Goal: Task Accomplishment & Management: Complete application form

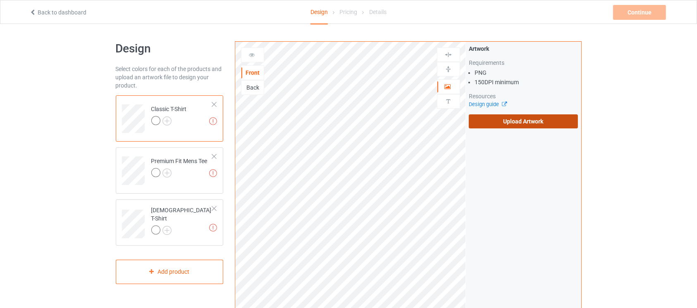
click at [525, 117] on label "Upload Artwork" at bounding box center [522, 121] width 109 height 14
click at [0, 0] on input "Upload Artwork" at bounding box center [0, 0] width 0 height 0
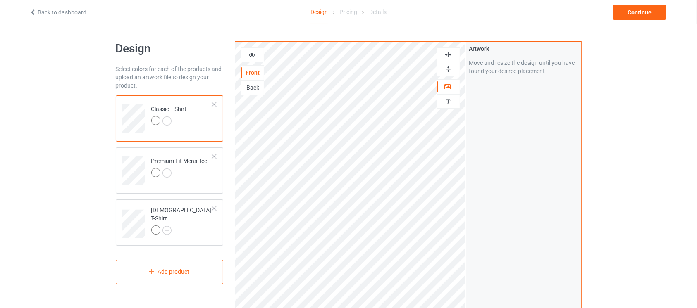
click at [451, 72] on img at bounding box center [448, 69] width 8 height 8
click at [450, 58] on div at bounding box center [448, 55] width 23 height 14
click at [166, 121] on img at bounding box center [166, 120] width 9 height 9
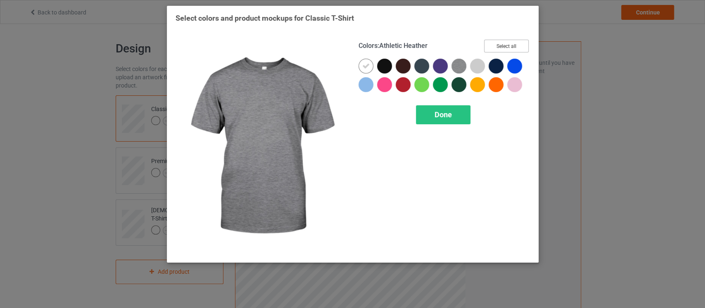
click at [499, 42] on button "Select all" at bounding box center [506, 46] width 45 height 13
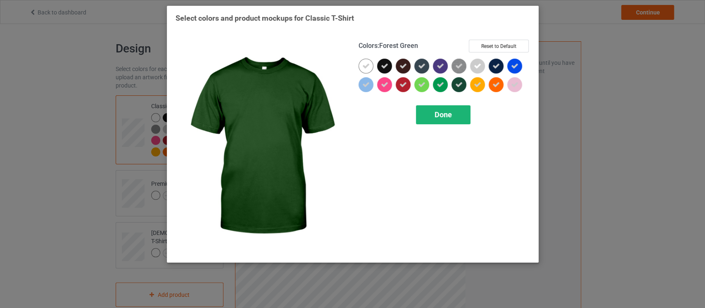
click at [430, 119] on div "Done" at bounding box center [443, 114] width 55 height 19
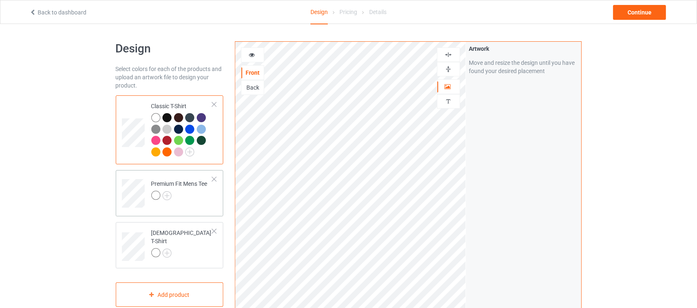
click at [169, 201] on div at bounding box center [179, 197] width 56 height 12
click at [169, 191] on img at bounding box center [166, 195] width 9 height 9
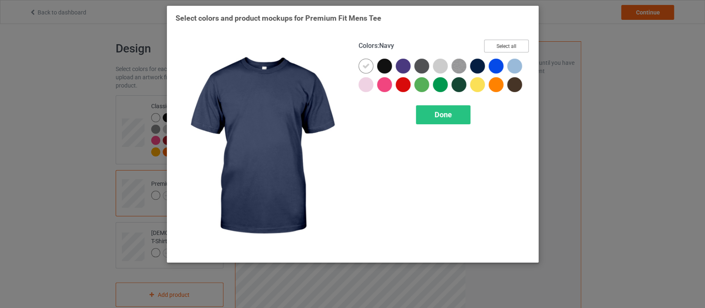
click at [504, 45] on button "Select all" at bounding box center [506, 46] width 45 height 13
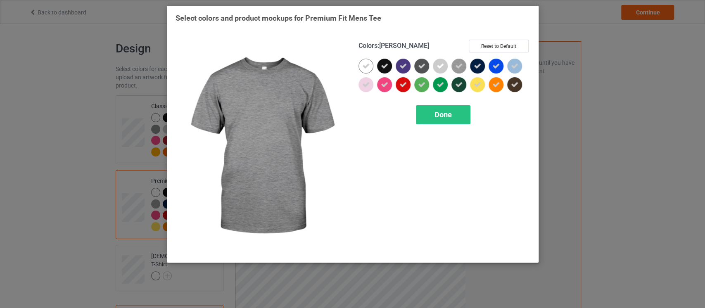
click at [173, 279] on div "Select colors and product mockups for Premium Fit Mens Tee Colors : Heather Res…" at bounding box center [352, 154] width 705 height 308
click at [452, 121] on div "Done" at bounding box center [443, 114] width 55 height 19
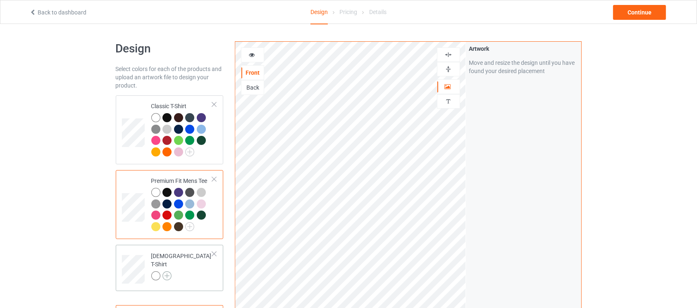
click at [169, 271] on img at bounding box center [166, 275] width 9 height 9
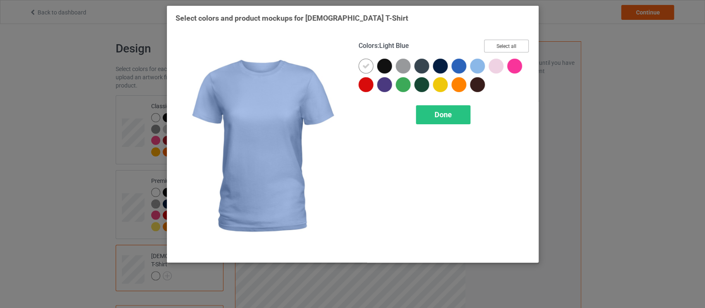
click at [522, 40] on button "Select all" at bounding box center [506, 46] width 45 height 13
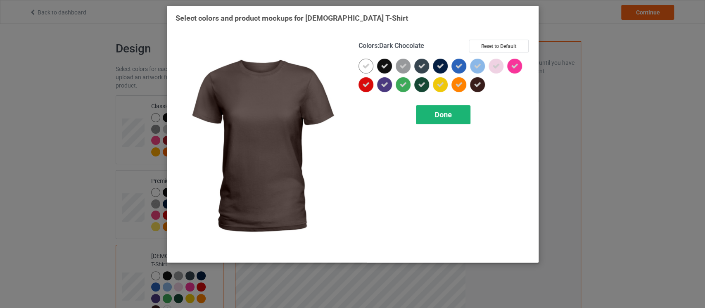
click at [464, 109] on div "Done" at bounding box center [443, 114] width 55 height 19
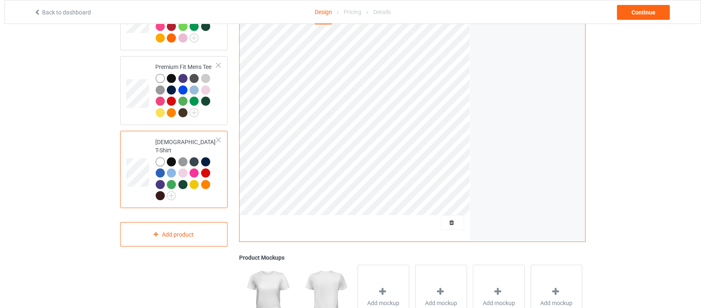
scroll to position [116, 0]
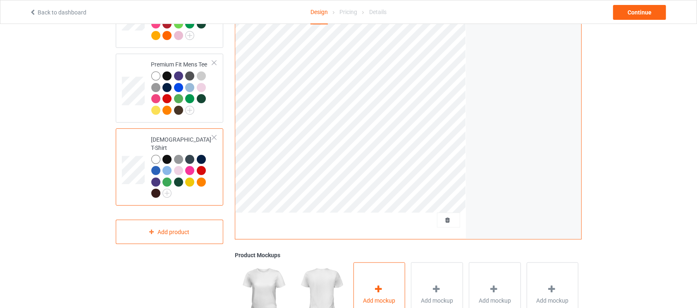
click at [375, 280] on div "Add mockup" at bounding box center [379, 294] width 52 height 65
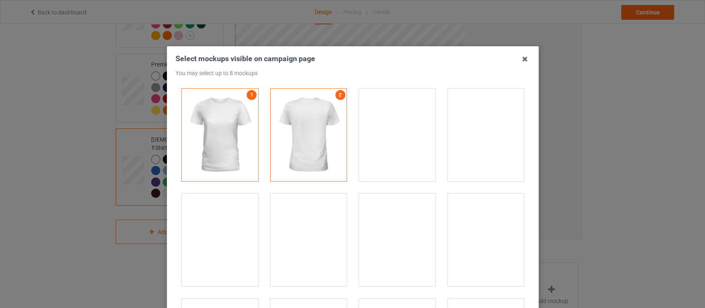
scroll to position [10, 0]
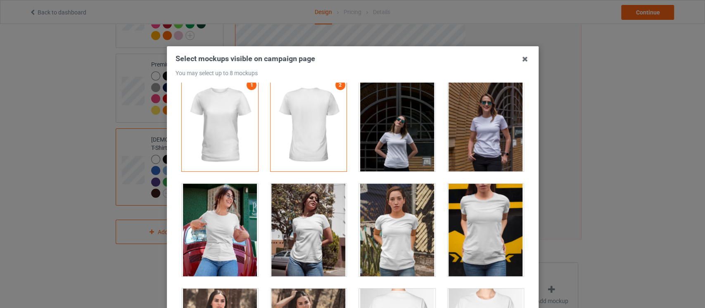
click at [473, 126] on div at bounding box center [485, 125] width 76 height 93
click at [393, 119] on div at bounding box center [397, 125] width 76 height 93
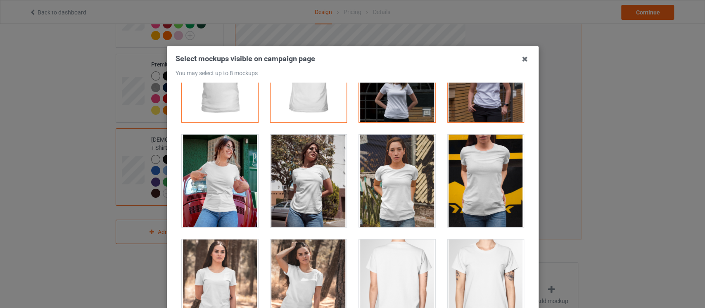
scroll to position [83, 0]
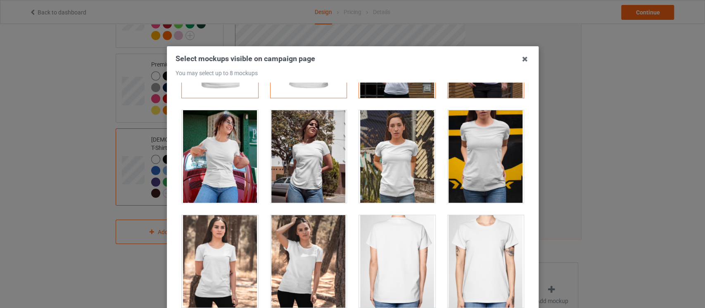
click at [293, 184] on div at bounding box center [308, 156] width 76 height 93
click at [227, 167] on div at bounding box center [220, 156] width 76 height 93
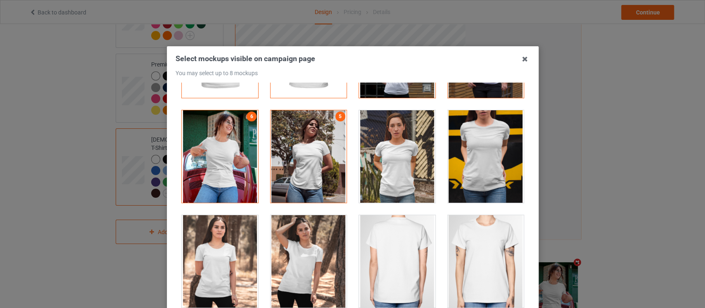
click at [525, 114] on div "Select mockups visible on campaign page You may select up to 8 mockups 1 2 4 3 …" at bounding box center [353, 206] width 372 height 321
click at [468, 293] on div at bounding box center [485, 261] width 76 height 93
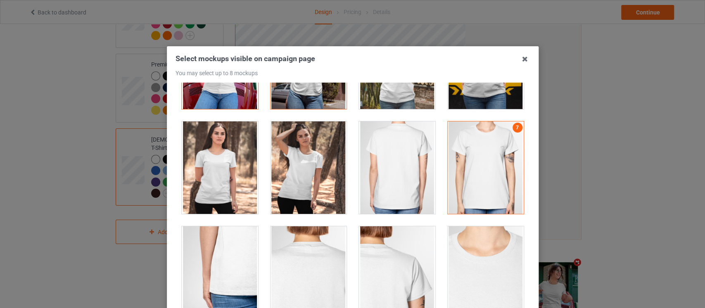
scroll to position [192, 0]
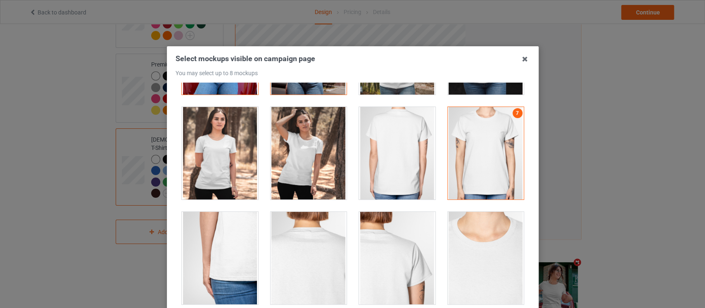
click at [241, 156] on div at bounding box center [220, 153] width 76 height 93
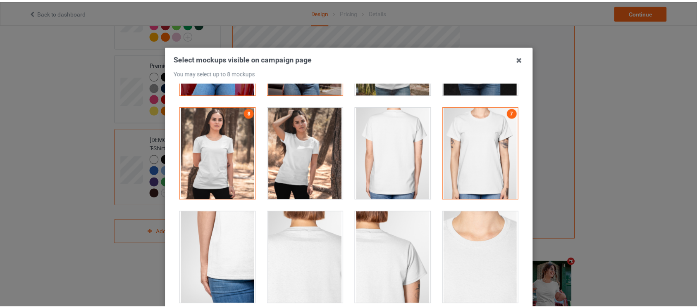
scroll to position [105, 0]
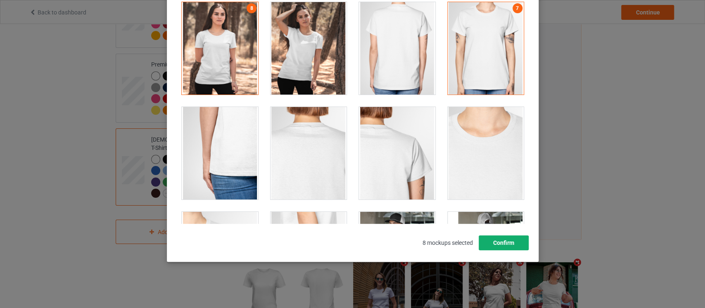
click at [495, 241] on button "Confirm" at bounding box center [503, 242] width 50 height 15
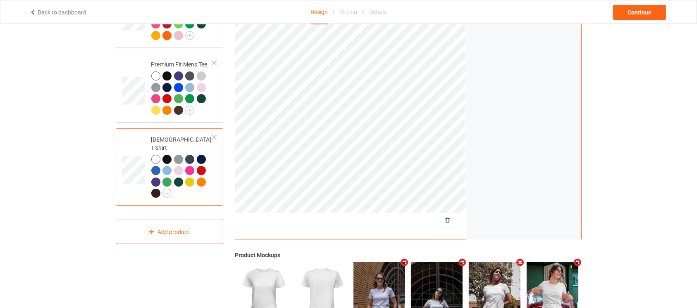
scroll to position [47, 0]
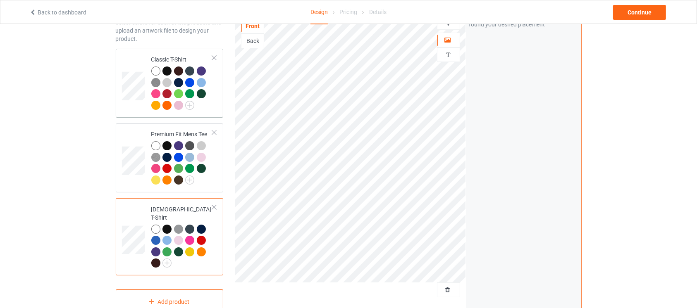
click at [212, 101] on div at bounding box center [182, 89] width 62 height 45
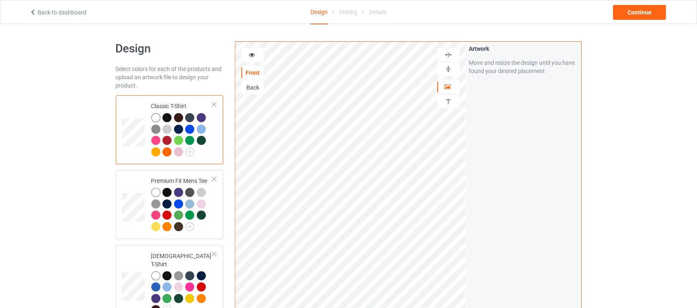
click at [450, 74] on div at bounding box center [448, 69] width 23 height 14
click at [449, 58] on div at bounding box center [448, 55] width 23 height 14
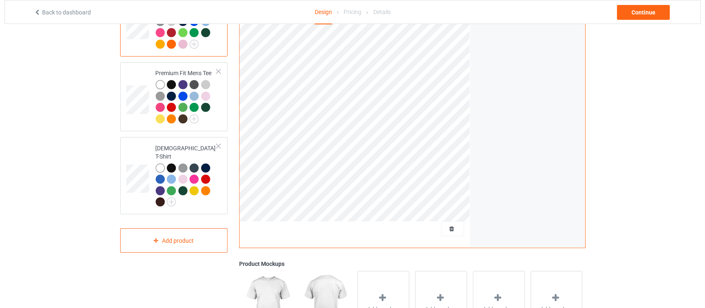
scroll to position [111, 0]
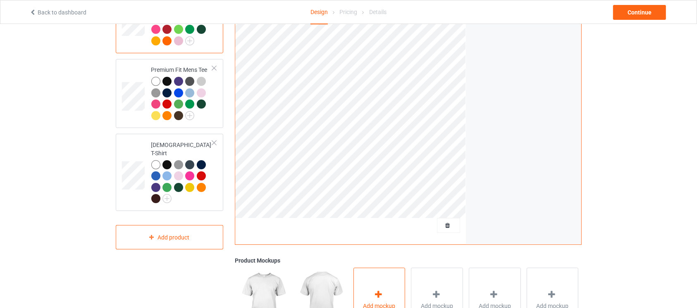
click at [388, 276] on div "Add mockup" at bounding box center [379, 300] width 52 height 65
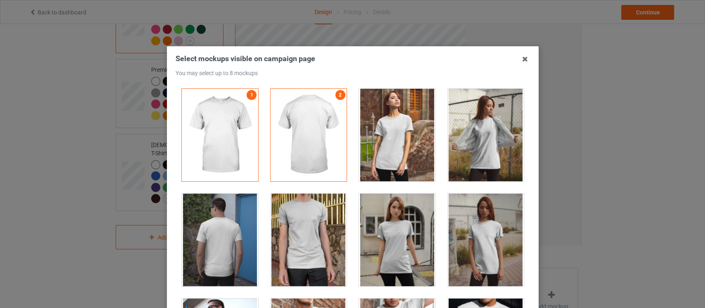
click at [411, 147] on div at bounding box center [397, 135] width 76 height 93
click at [418, 240] on div at bounding box center [397, 240] width 76 height 93
click at [474, 159] on div at bounding box center [485, 135] width 76 height 93
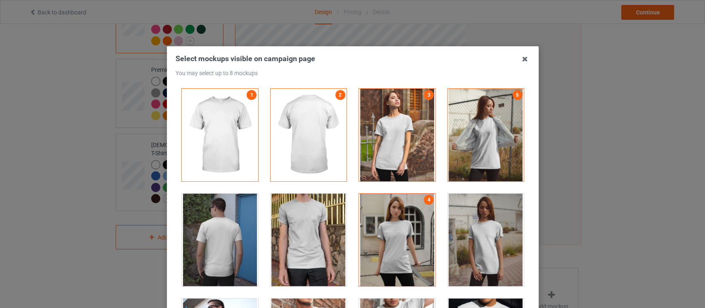
click at [480, 135] on div at bounding box center [485, 135] width 76 height 93
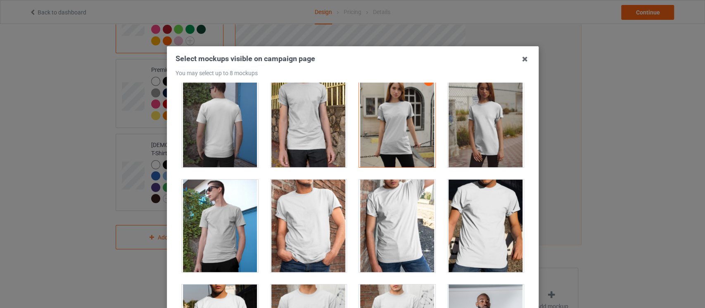
scroll to position [139, 0]
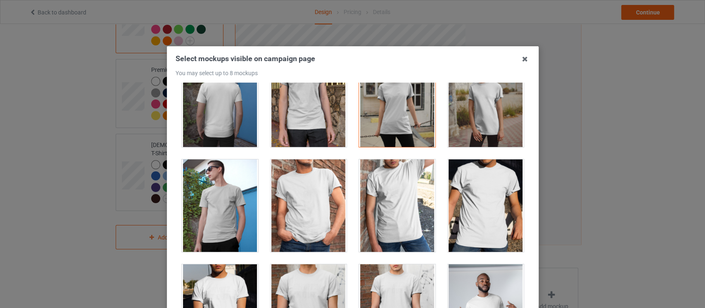
click at [471, 195] on div at bounding box center [485, 205] width 76 height 93
click at [301, 228] on div at bounding box center [308, 205] width 76 height 93
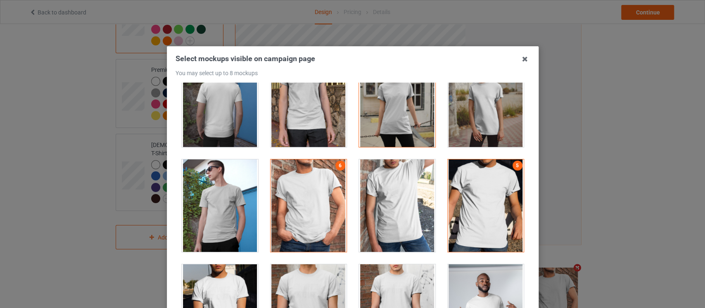
drag, startPoint x: 696, startPoint y: 95, endPoint x: 704, endPoint y: 163, distance: 67.8
click at [696, 163] on div "Select mockups visible on campaign page You may select up to 8 mockups 1 2 3 4 …" at bounding box center [352, 154] width 705 height 308
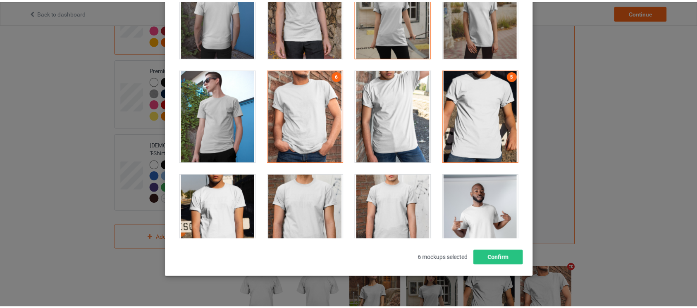
scroll to position [105, 0]
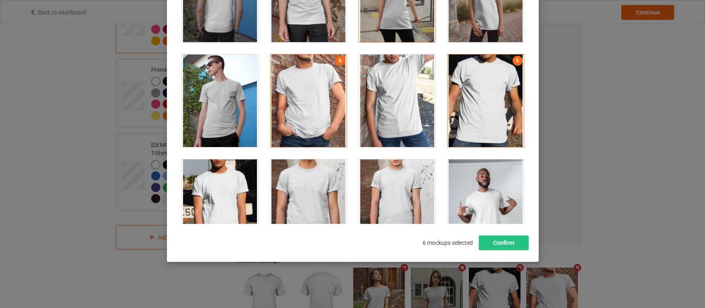
click at [288, 210] on div at bounding box center [308, 205] width 76 height 93
click at [500, 242] on button "Confirm" at bounding box center [503, 242] width 50 height 15
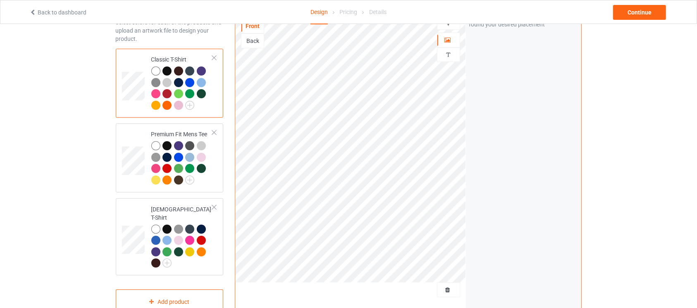
scroll to position [17, 0]
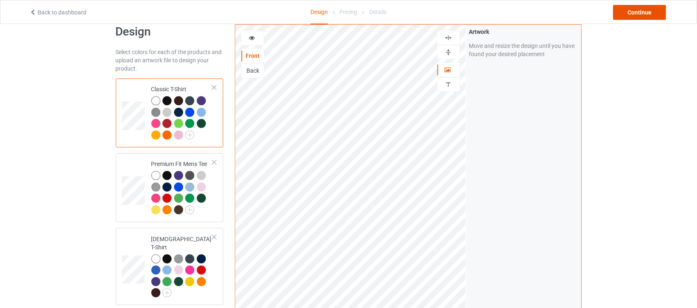
click at [631, 17] on div "Continue" at bounding box center [639, 12] width 53 height 15
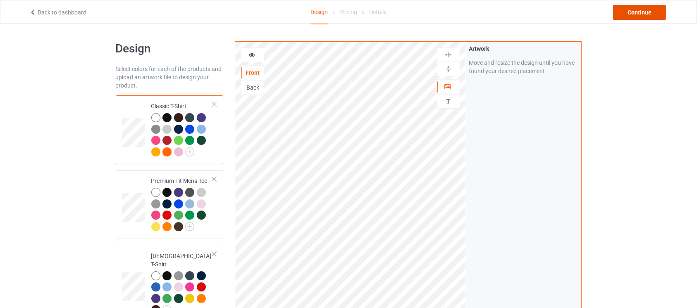
click at [644, 7] on div "Continue" at bounding box center [639, 12] width 53 height 15
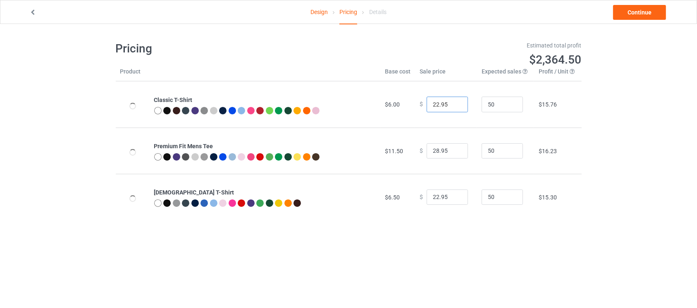
drag, startPoint x: 434, startPoint y: 107, endPoint x: 429, endPoint y: 107, distance: 5.0
click at [429, 107] on input "22.95" at bounding box center [446, 105] width 41 height 16
type input "30.95"
drag, startPoint x: 433, startPoint y: 150, endPoint x: 419, endPoint y: 150, distance: 14.0
click at [419, 150] on div "$ 28.95" at bounding box center [445, 151] width 53 height 16
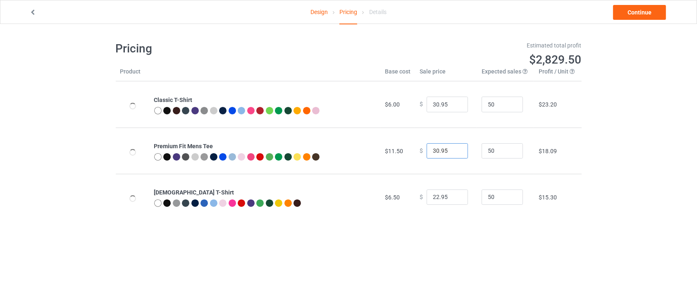
type input "30.95"
drag, startPoint x: 433, startPoint y: 195, endPoint x: 420, endPoint y: 194, distance: 13.7
click at [420, 194] on div "$ 22.95" at bounding box center [445, 198] width 53 height 16
type input "30.95"
click at [599, 244] on body "Design Pricing Details Continue Pricing Estimated total profit $3,201.50 Produc…" at bounding box center [348, 178] width 697 height 308
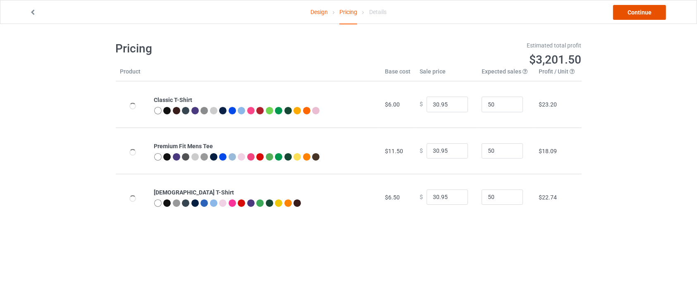
click at [651, 16] on link "Continue" at bounding box center [639, 12] width 53 height 15
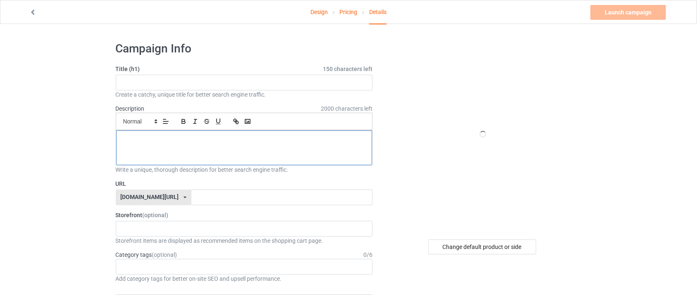
click at [214, 151] on div at bounding box center [244, 148] width 256 height 35
paste div
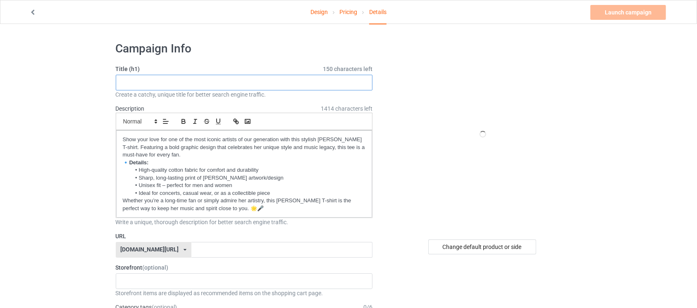
click at [200, 83] on input "text" at bounding box center [244, 83] width 257 height 16
click at [238, 80] on input "Rihanna shi" at bounding box center [244, 83] width 257 height 16
paste input "Artist Graphic T-Shirt – Music Icon Fan Tee, Unisex Concert Shirt"
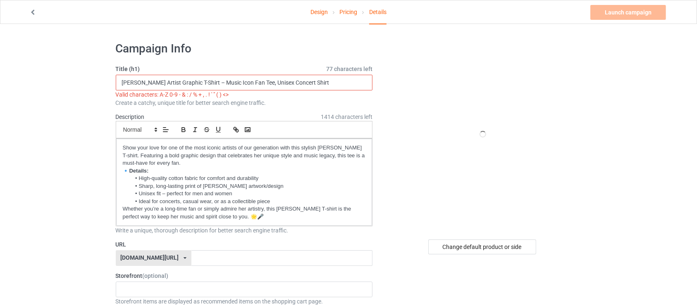
click at [204, 81] on input "Rihanna Artist Graphic T-Shirt – Music Icon Fan Tee, Unisex Concert Shirt" at bounding box center [244, 83] width 257 height 16
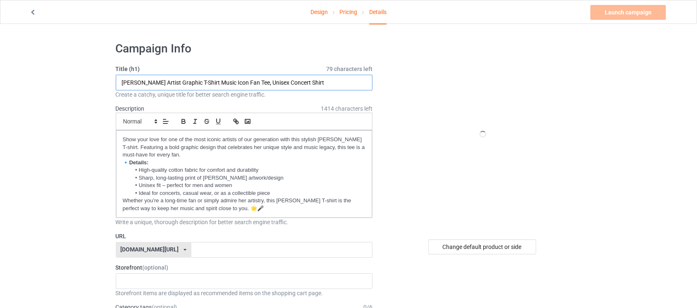
type input "Rihanna Artist Graphic T-Shirt Music Icon Fan Tee, Unisex Concert Shirt"
click at [433, 107] on div at bounding box center [482, 134] width 149 height 186
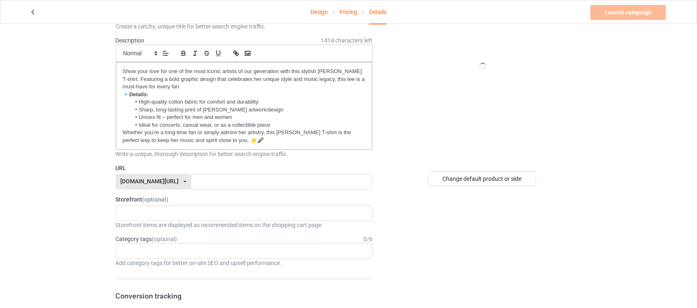
scroll to position [87, 0]
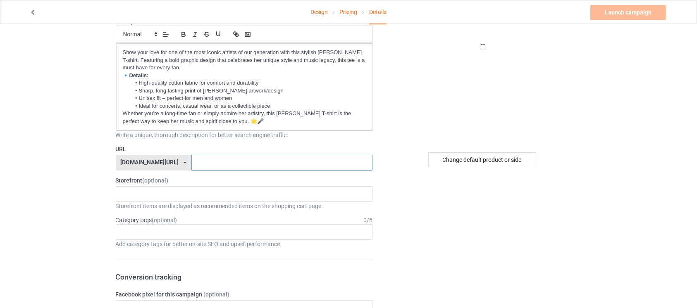
click at [276, 157] on input "text" at bounding box center [281, 163] width 181 height 16
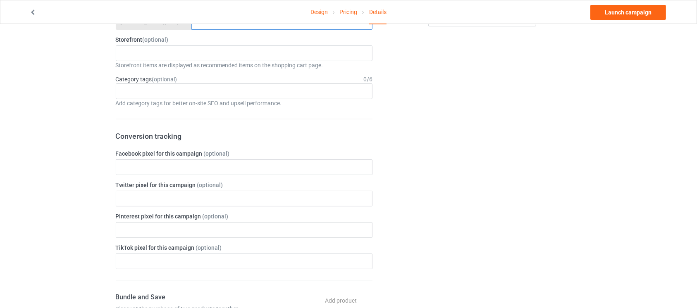
scroll to position [209, 0]
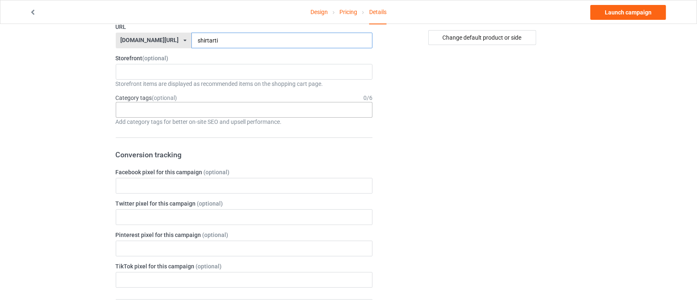
type input "shirtarti"
click at [350, 111] on div "Age > 1-19 > 1 Age > 1-12 Months > 1 Month Age > 1-12 Months Age > 1-19 Age > 1…" at bounding box center [244, 110] width 257 height 16
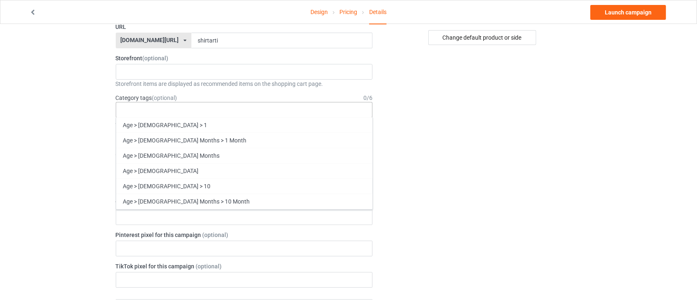
click at [350, 111] on div "Age > 1-19 > 1 Age > 1-12 Months > 1 Month Age > 1-12 Months Age > 1-19 Age > 1…" at bounding box center [244, 110] width 257 height 16
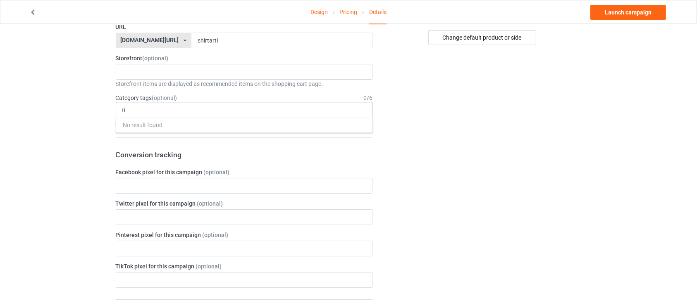
type input "r"
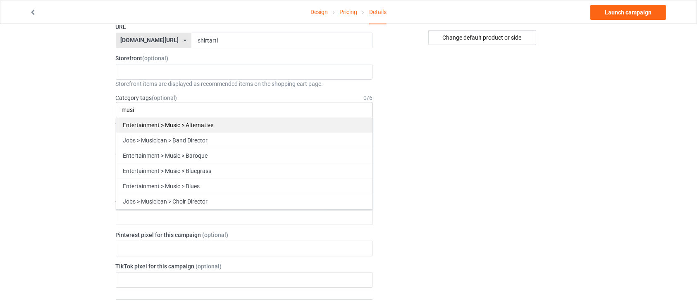
type input "musi"
click at [230, 121] on div "Entertainment > Music > Alternative" at bounding box center [244, 124] width 256 height 15
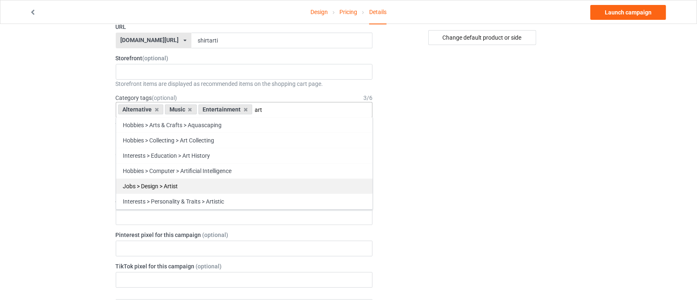
type input "art"
click at [217, 178] on div "Jobs > Design > Artist" at bounding box center [244, 185] width 256 height 15
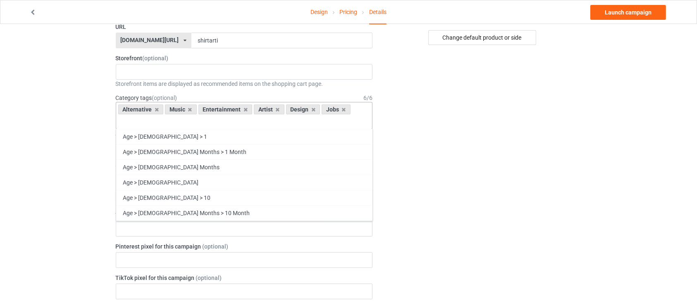
click at [426, 116] on div "Change default product or side" at bounding box center [482, 274] width 209 height 897
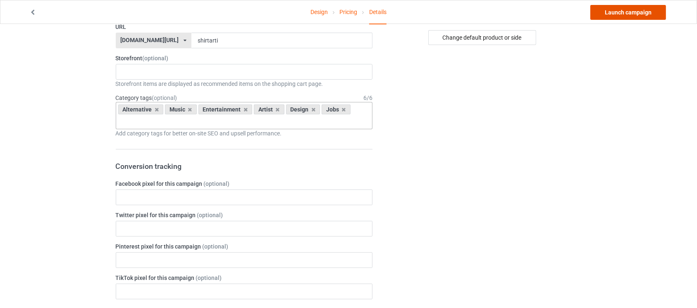
click at [628, 11] on link "Launch campaign" at bounding box center [628, 12] width 76 height 15
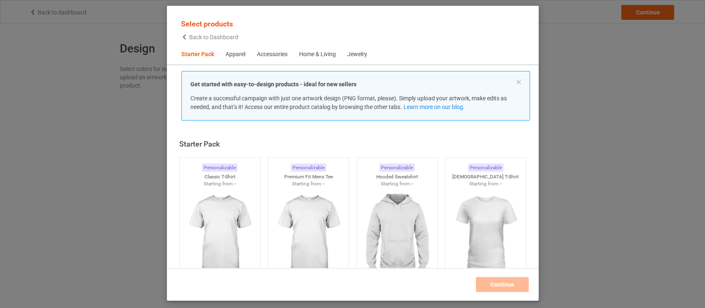
click at [564, 126] on div "Select products Back to Dashboard Starter Pack Apparel Accessories Home & Livin…" at bounding box center [352, 154] width 705 height 308
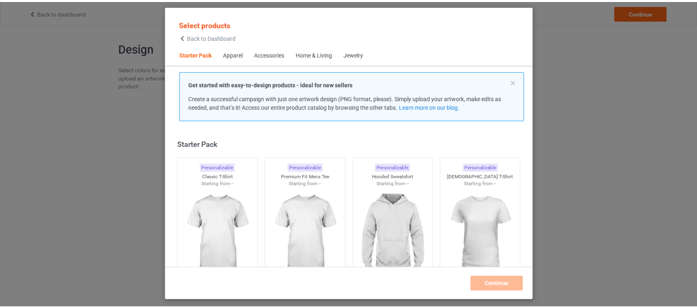
scroll to position [10, 0]
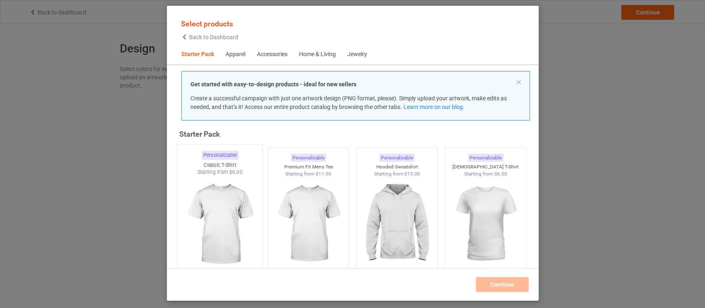
click at [214, 223] on img at bounding box center [220, 224] width 78 height 97
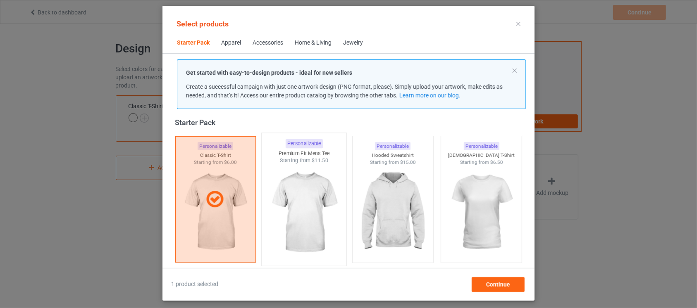
click at [299, 231] on img at bounding box center [304, 212] width 78 height 97
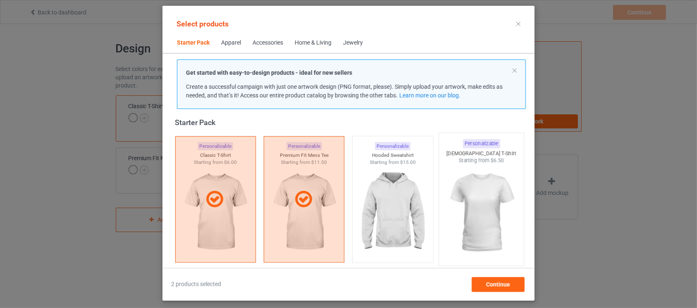
click at [480, 219] on img at bounding box center [481, 212] width 78 height 97
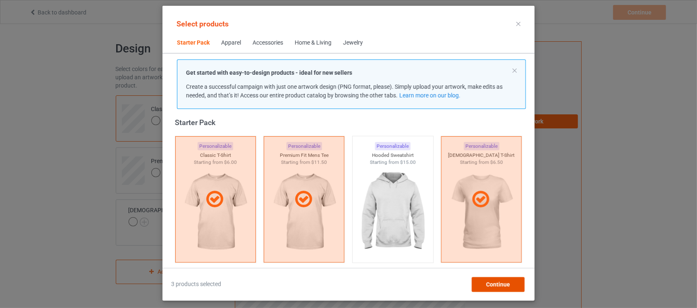
click at [502, 288] on div "Continue" at bounding box center [497, 284] width 53 height 15
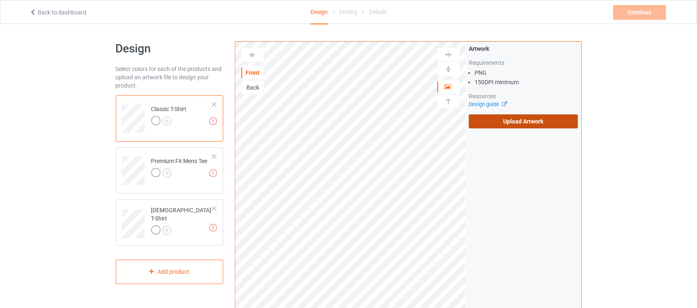
click at [522, 127] on label "Upload Artwork" at bounding box center [522, 121] width 109 height 14
click at [0, 0] on input "Upload Artwork" at bounding box center [0, 0] width 0 height 0
click at [511, 123] on label "Upload Artwork" at bounding box center [522, 121] width 109 height 14
click at [0, 0] on input "Upload Artwork" at bounding box center [0, 0] width 0 height 0
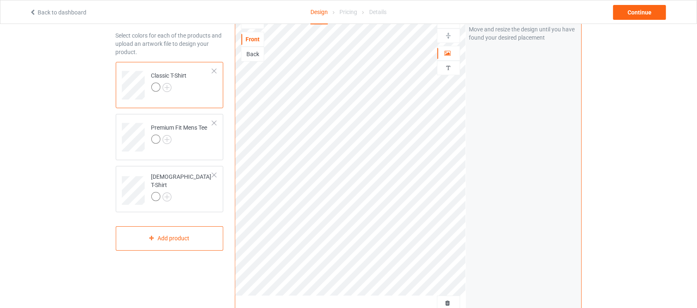
scroll to position [36, 0]
click at [452, 35] on img at bounding box center [448, 33] width 8 height 8
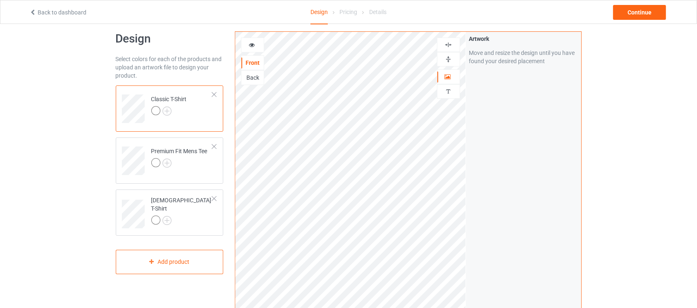
scroll to position [10, 0]
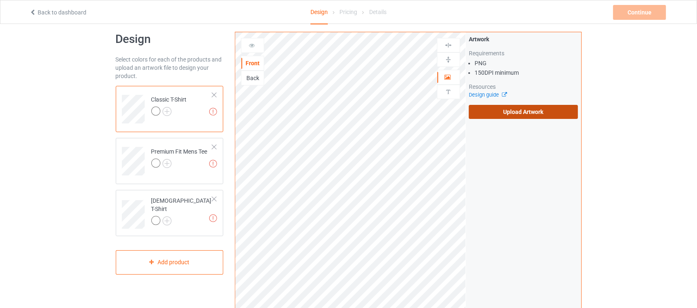
click at [502, 106] on label "Upload Artwork" at bounding box center [522, 112] width 109 height 14
click at [0, 0] on input "Upload Artwork" at bounding box center [0, 0] width 0 height 0
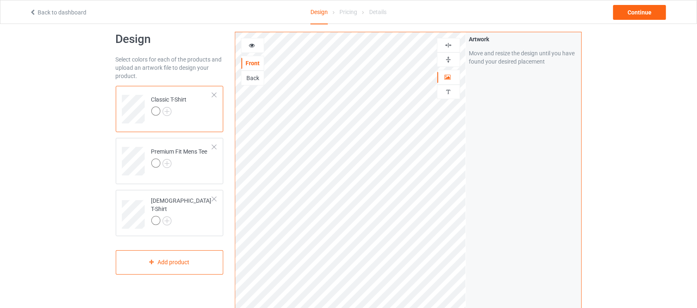
click at [448, 59] on img at bounding box center [448, 60] width 8 height 8
click at [492, 185] on div "Artwork Move and resize the design until you have found your desired placement" at bounding box center [523, 189] width 115 height 314
click at [170, 114] on img at bounding box center [166, 111] width 9 height 9
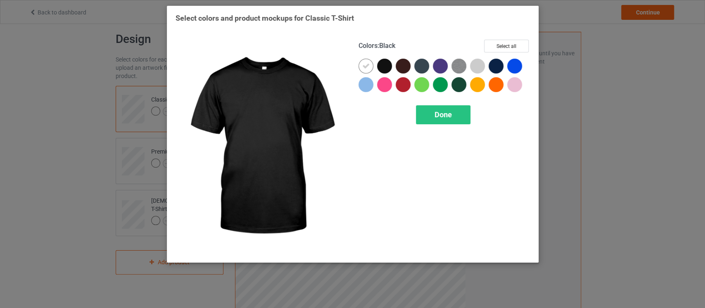
click at [388, 63] on div at bounding box center [384, 66] width 15 height 15
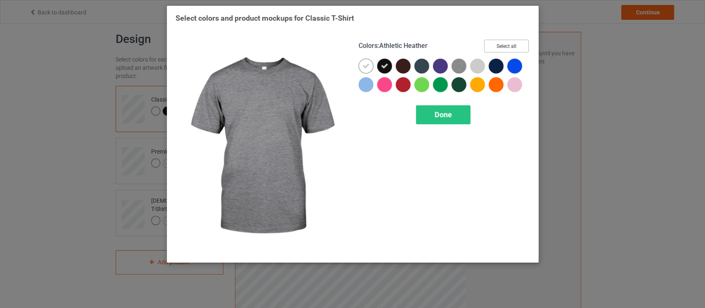
click at [509, 49] on button "Select all" at bounding box center [506, 46] width 45 height 13
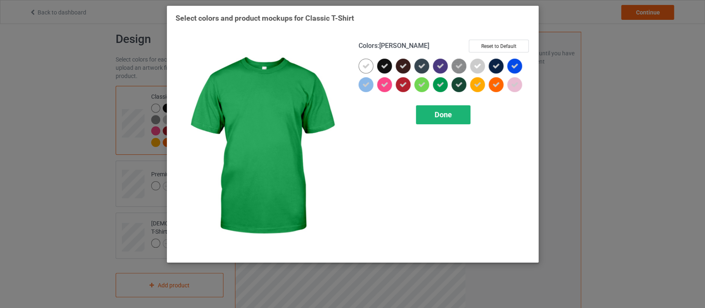
click at [434, 114] on div "Done" at bounding box center [443, 114] width 55 height 19
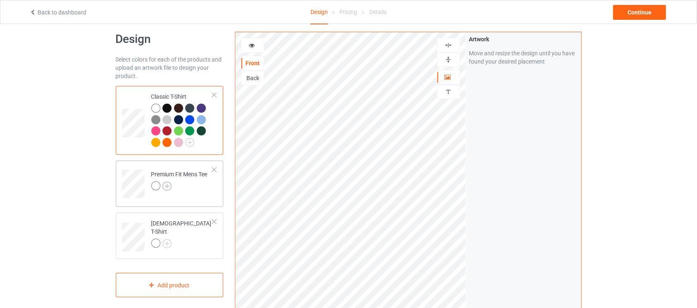
click at [169, 182] on img at bounding box center [166, 186] width 9 height 9
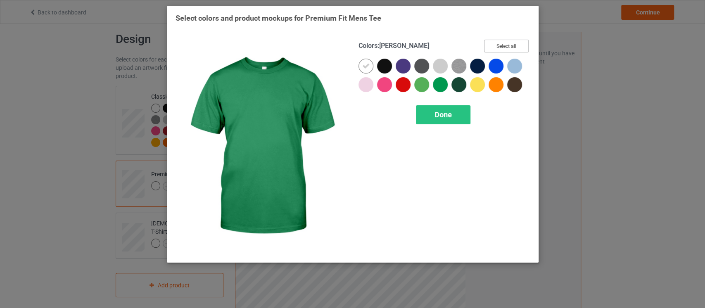
click at [502, 47] on button "Select all" at bounding box center [506, 46] width 45 height 13
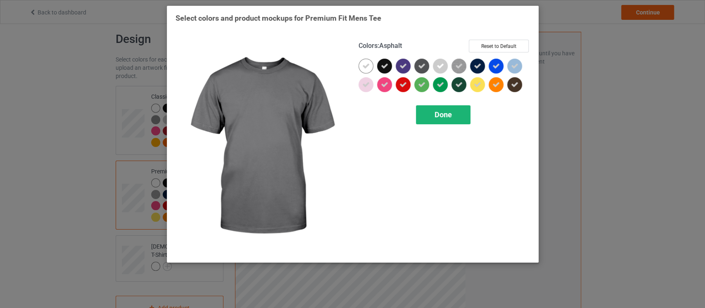
click at [426, 112] on div "Done" at bounding box center [443, 114] width 55 height 19
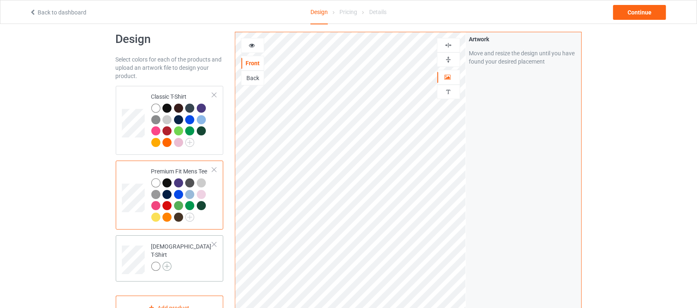
click at [168, 262] on img at bounding box center [166, 266] width 9 height 9
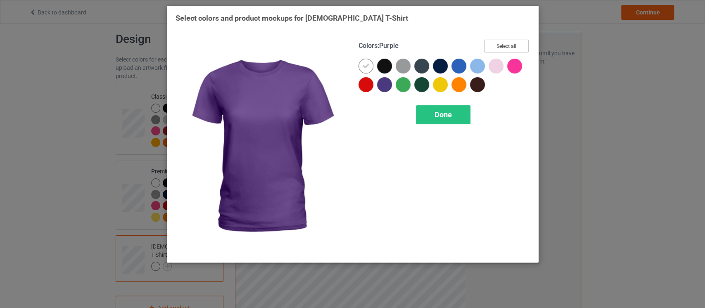
click at [514, 41] on button "Select all" at bounding box center [506, 46] width 45 height 13
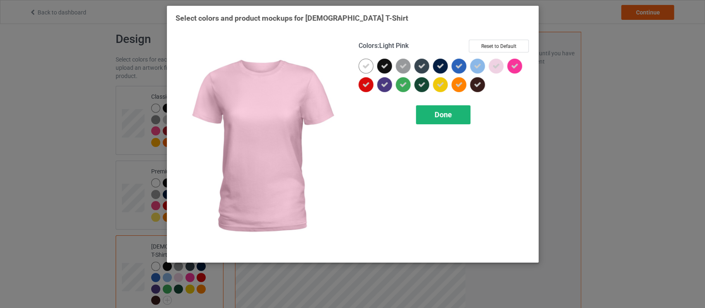
click at [464, 114] on div "Done" at bounding box center [443, 114] width 55 height 19
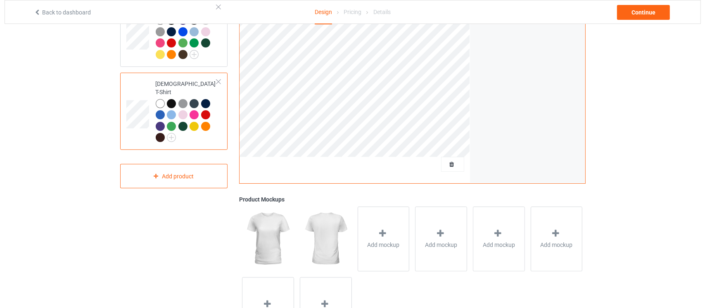
scroll to position [227, 0]
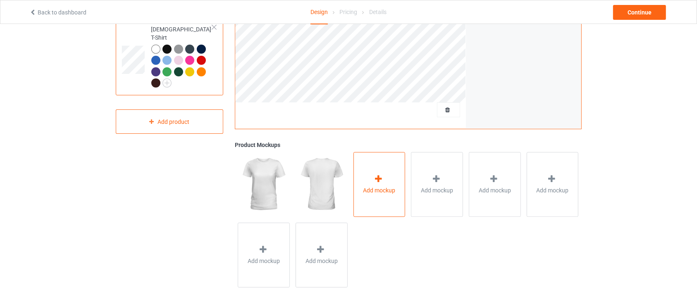
click at [389, 171] on div "Add mockup" at bounding box center [379, 184] width 52 height 65
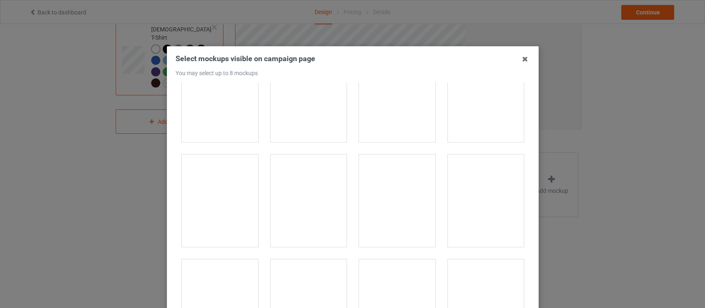
scroll to position [393, 0]
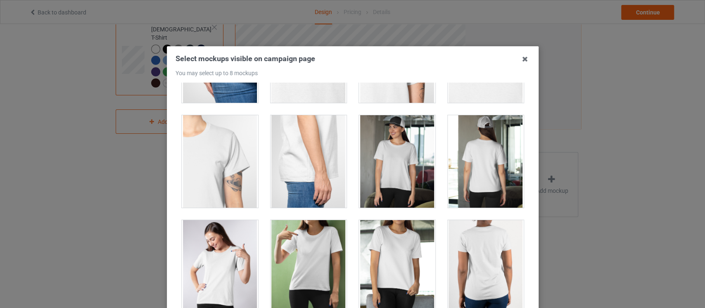
click at [369, 174] on div at bounding box center [397, 161] width 76 height 93
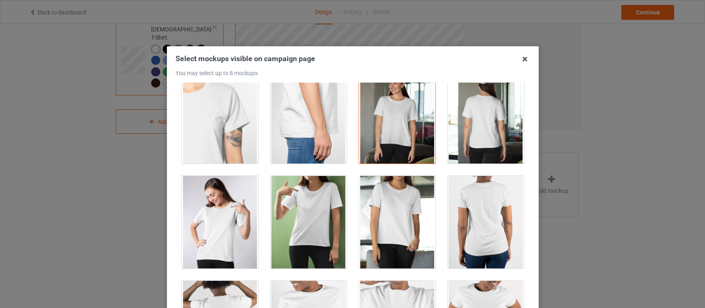
scroll to position [482, 0]
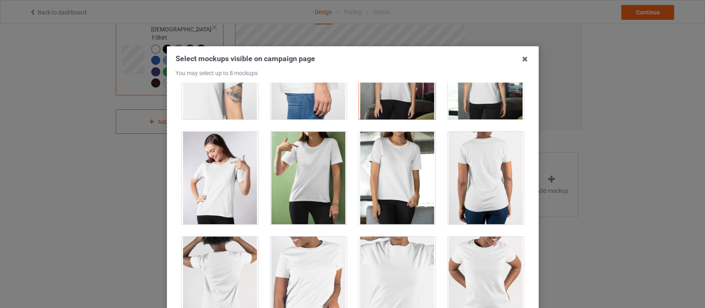
click at [313, 167] on div at bounding box center [308, 178] width 76 height 93
click at [204, 203] on div at bounding box center [220, 178] width 76 height 93
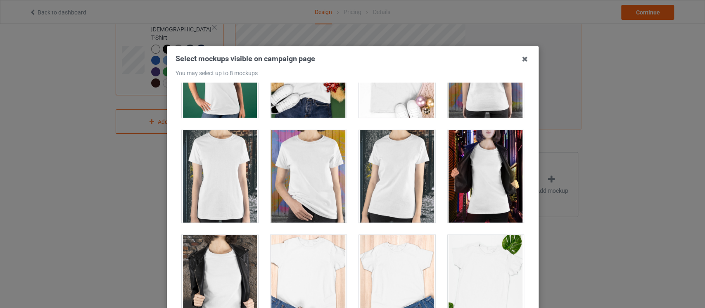
scroll to position [1013, 0]
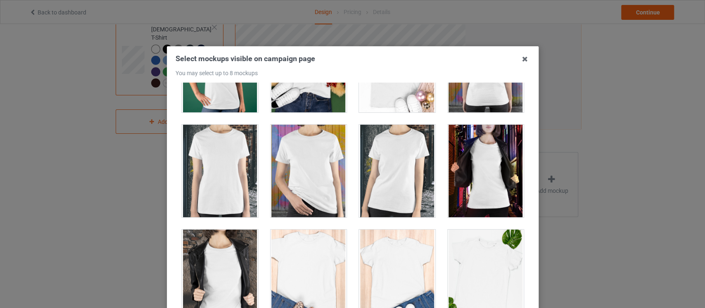
click at [395, 192] on div at bounding box center [397, 171] width 76 height 93
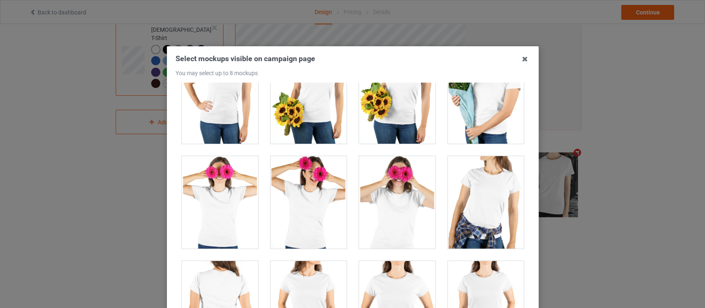
scroll to position [2042, 0]
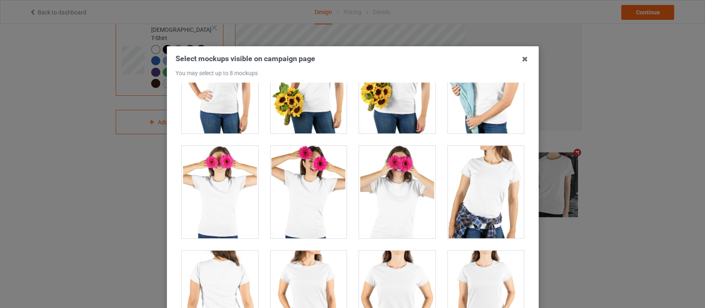
click at [473, 191] on div at bounding box center [485, 192] width 76 height 93
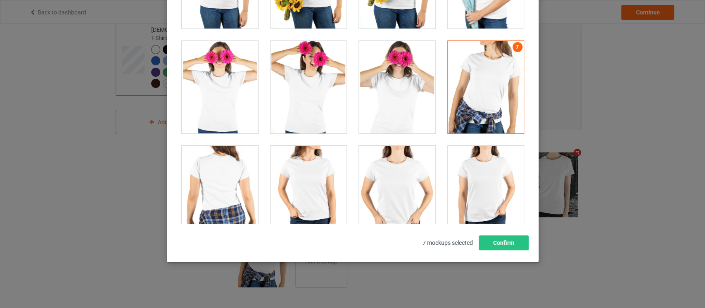
click at [414, 202] on div at bounding box center [397, 192] width 76 height 93
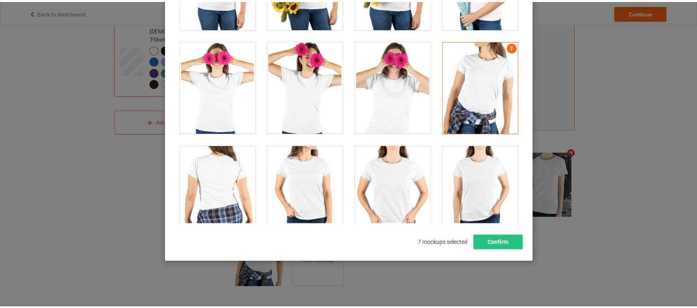
scroll to position [226, 0]
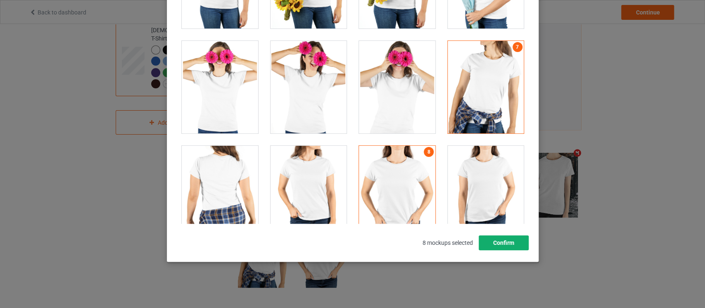
click at [502, 246] on button "Confirm" at bounding box center [503, 242] width 50 height 15
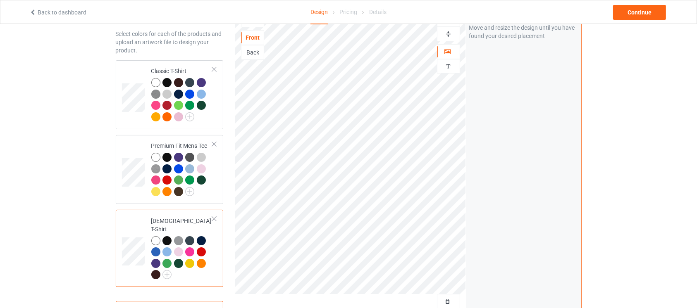
scroll to position [34, 0]
click at [205, 184] on div at bounding box center [203, 182] width 12 height 12
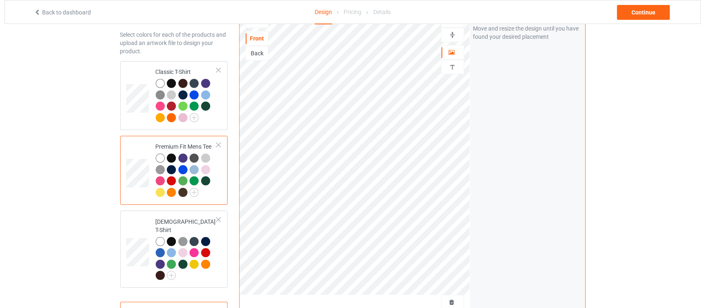
scroll to position [227, 0]
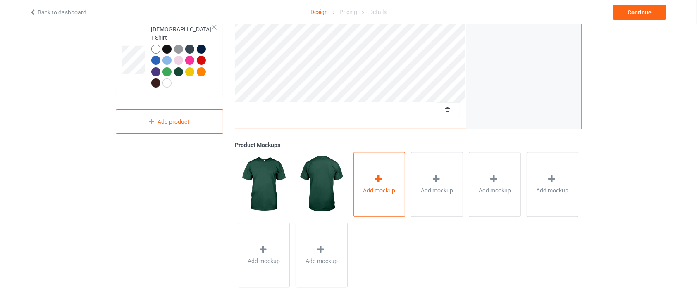
click at [387, 202] on div "Add mockup" at bounding box center [379, 184] width 52 height 65
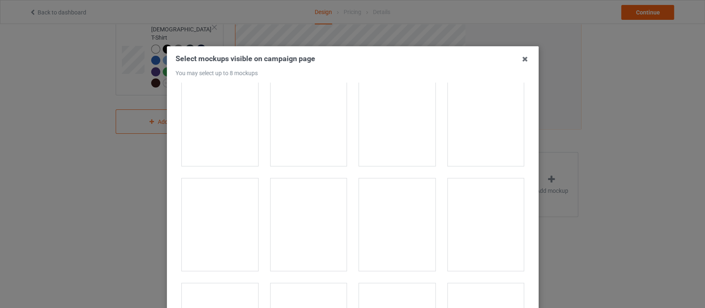
scroll to position [334, 0]
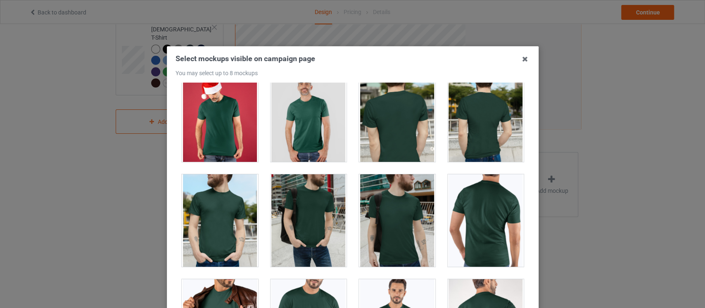
click at [289, 207] on div at bounding box center [308, 220] width 76 height 93
click at [386, 242] on div at bounding box center [397, 220] width 76 height 93
click at [215, 250] on div at bounding box center [220, 220] width 76 height 93
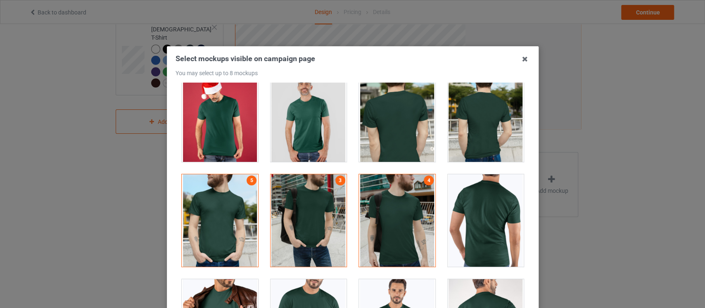
scroll to position [105, 0]
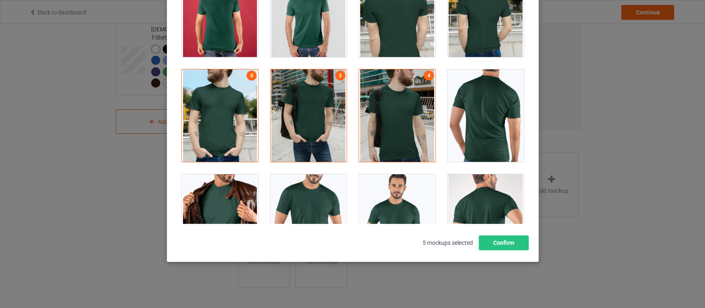
click at [391, 211] on div at bounding box center [397, 220] width 76 height 93
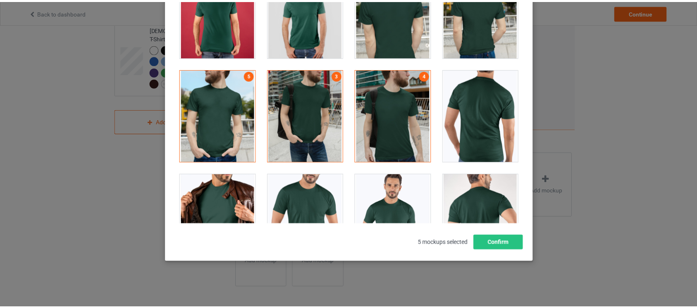
scroll to position [226, 0]
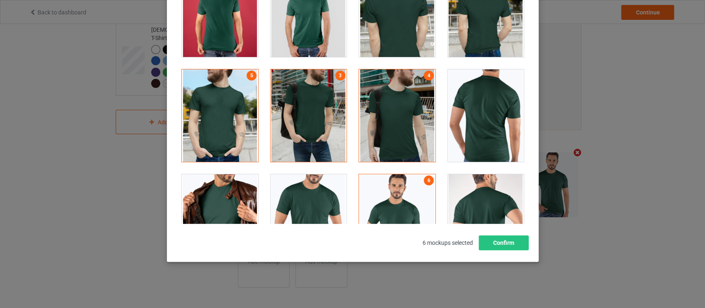
click at [280, 208] on div at bounding box center [308, 220] width 76 height 93
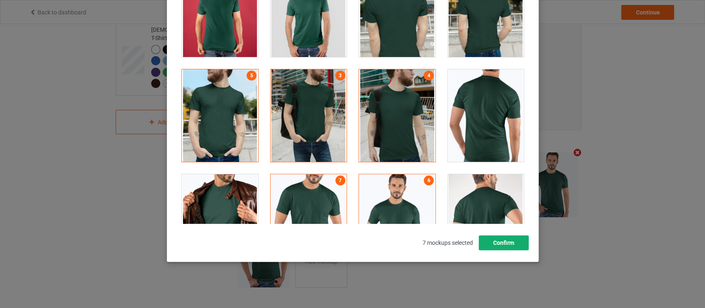
click at [499, 245] on button "Confirm" at bounding box center [503, 242] width 50 height 15
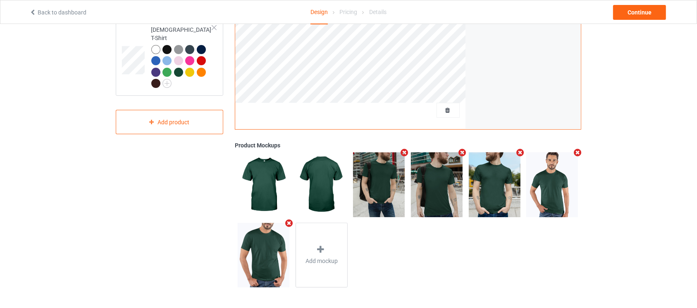
scroll to position [0, 0]
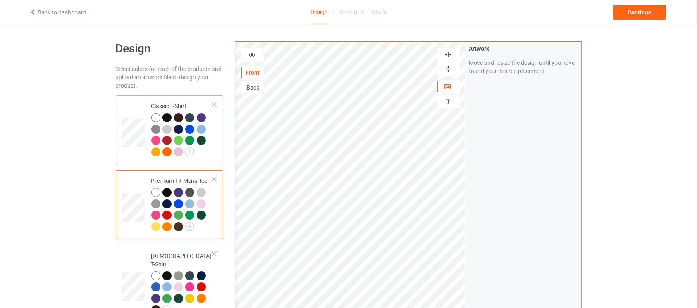
click at [214, 157] on td "Classic T-Shirt" at bounding box center [182, 130] width 71 height 62
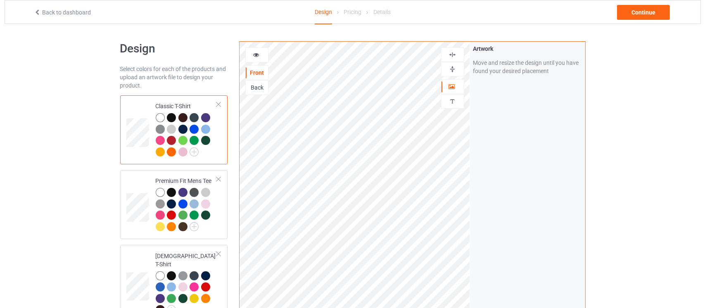
scroll to position [227, 0]
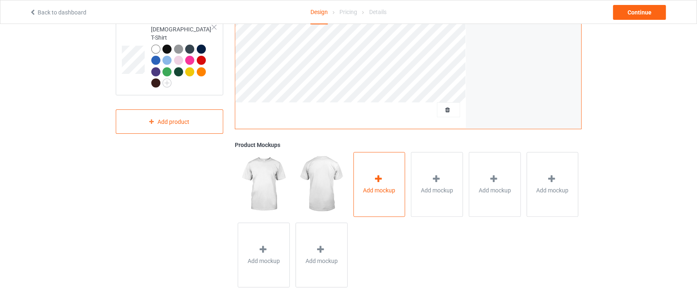
click at [392, 178] on div "Add mockup" at bounding box center [379, 184] width 52 height 65
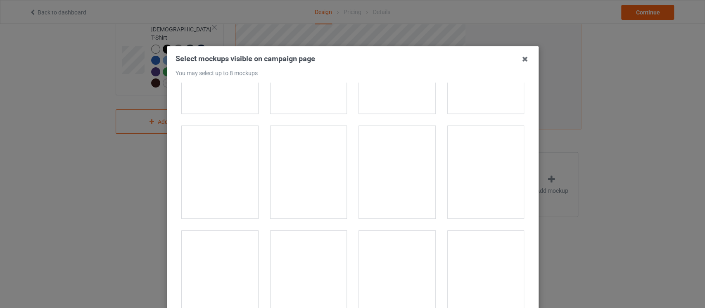
scroll to position [737, 0]
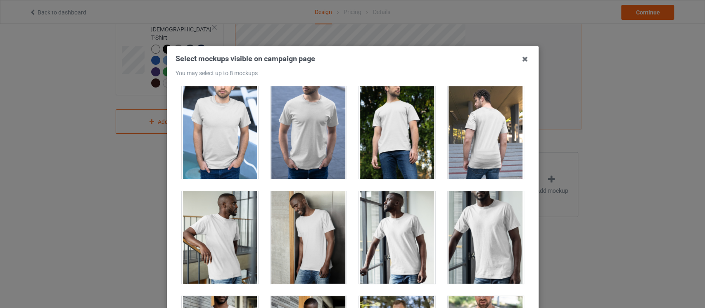
click at [295, 147] on div at bounding box center [308, 132] width 76 height 93
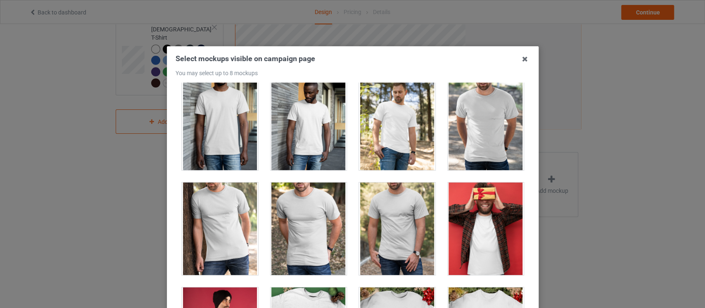
scroll to position [1035, 0]
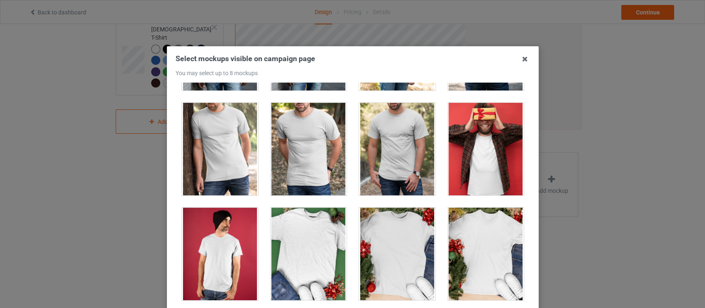
click at [307, 176] on div at bounding box center [308, 149] width 76 height 93
click at [220, 167] on div at bounding box center [220, 149] width 76 height 93
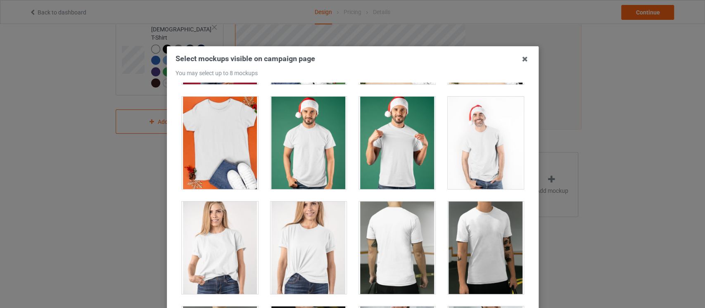
click at [473, 233] on div at bounding box center [485, 248] width 76 height 93
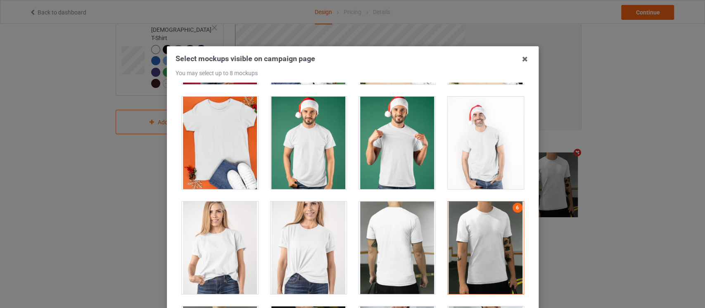
scroll to position [1467, 0]
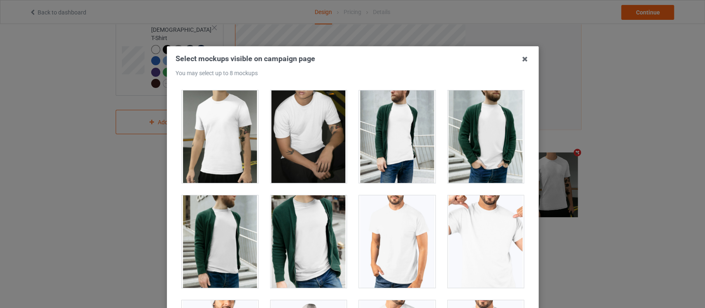
click at [405, 260] on div at bounding box center [397, 241] width 76 height 93
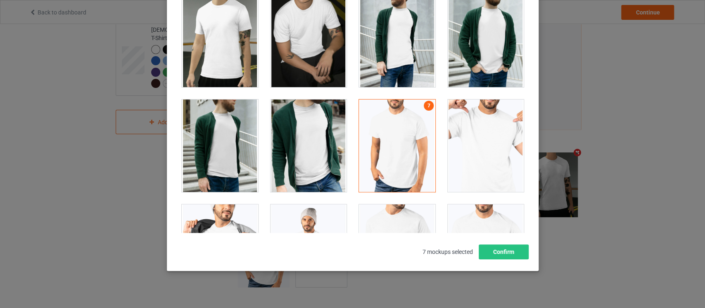
scroll to position [98, 0]
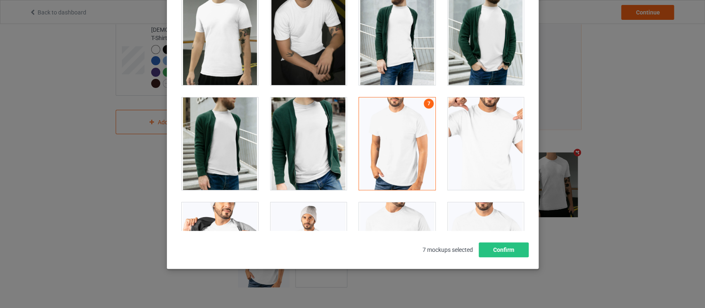
click at [401, 219] on div at bounding box center [397, 248] width 76 height 93
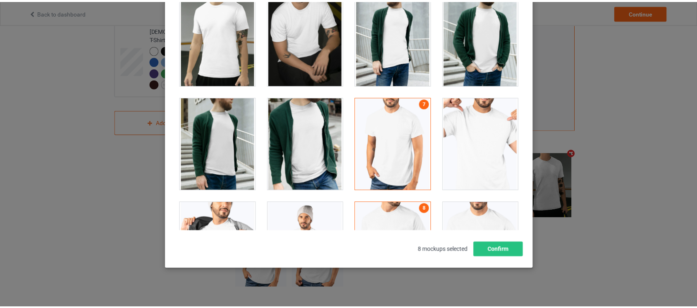
scroll to position [226, 0]
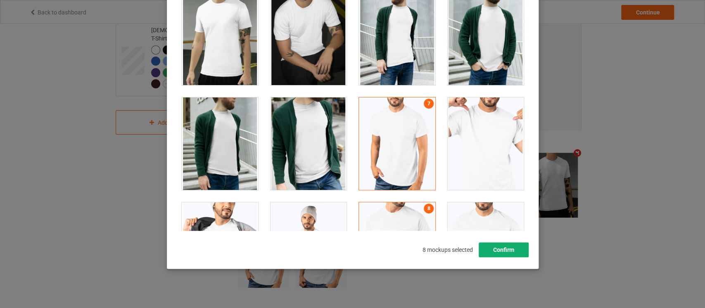
click at [519, 254] on button "Confirm" at bounding box center [503, 250] width 50 height 15
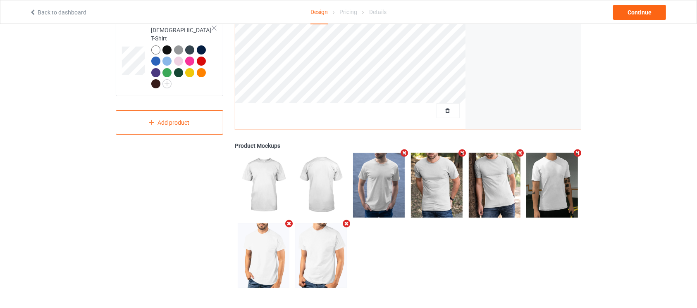
scroll to position [0, 0]
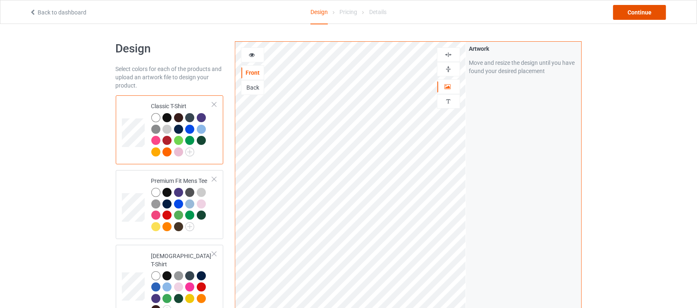
click at [630, 11] on div "Continue" at bounding box center [639, 12] width 53 height 15
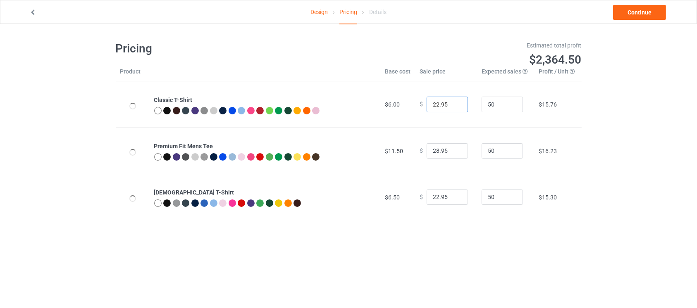
drag, startPoint x: 434, startPoint y: 105, endPoint x: 425, endPoint y: 105, distance: 9.1
click at [426, 105] on input "22.95" at bounding box center [446, 105] width 41 height 16
type input "35.95"
drag, startPoint x: 433, startPoint y: 149, endPoint x: 426, endPoint y: 150, distance: 7.0
click at [426, 150] on input "28.95" at bounding box center [446, 151] width 41 height 16
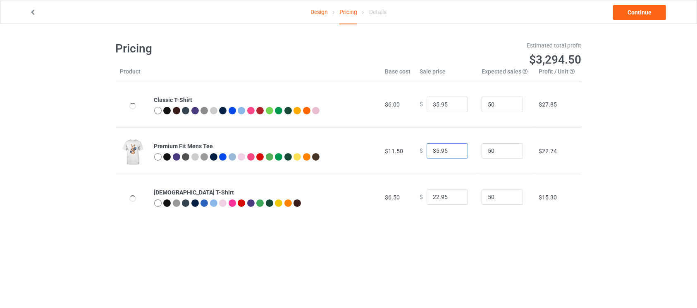
type input "35.95"
drag, startPoint x: 434, startPoint y: 196, endPoint x: 426, endPoint y: 196, distance: 7.4
click at [426, 196] on input "22.95" at bounding box center [446, 198] width 41 height 16
type input "36.95"
click at [657, 102] on div "Design Pricing Details Continue Pricing Estimated total profit $3,945.50 Produc…" at bounding box center [348, 131] width 697 height 214
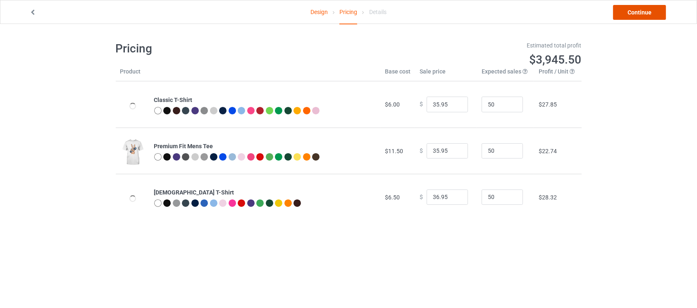
click at [652, 18] on link "Continue" at bounding box center [639, 12] width 53 height 15
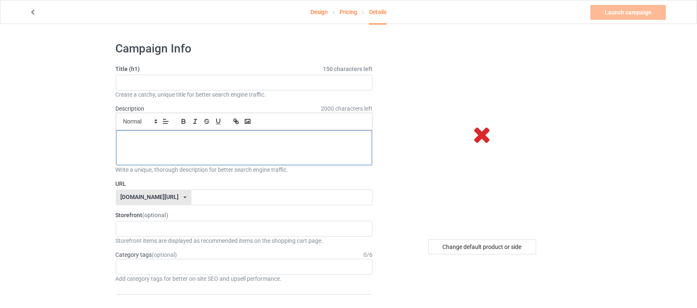
click at [202, 160] on div at bounding box center [244, 148] width 256 height 35
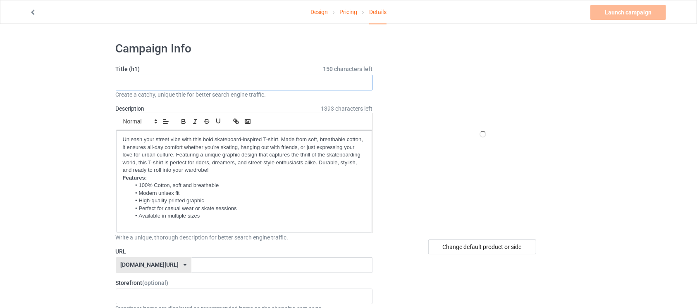
click at [190, 87] on input "text" at bounding box center [244, 83] width 257 height 16
paste input "Skate Street Style T-Shirt"
type input "Skate Street Style T-Shirt"
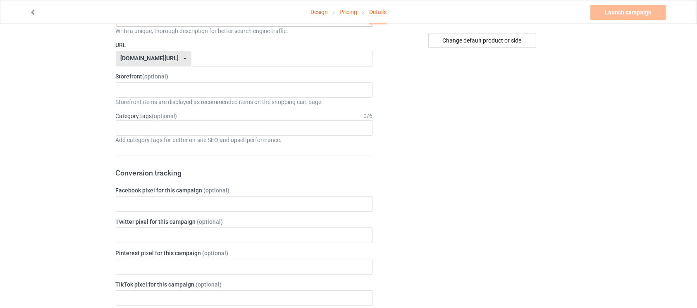
scroll to position [205, 0]
click at [356, 128] on div "Age > [DEMOGRAPHIC_DATA] > 1 Age > [DEMOGRAPHIC_DATA] Months > 1 Month Age > [D…" at bounding box center [244, 130] width 257 height 16
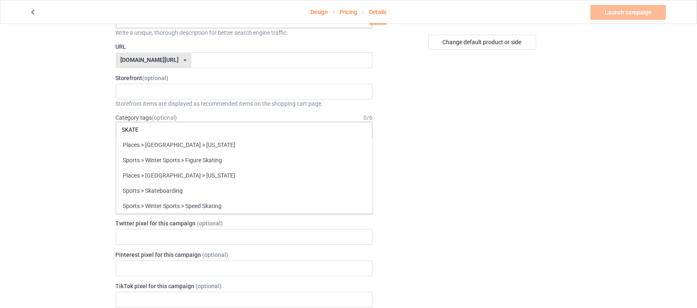
scroll to position [0, 0]
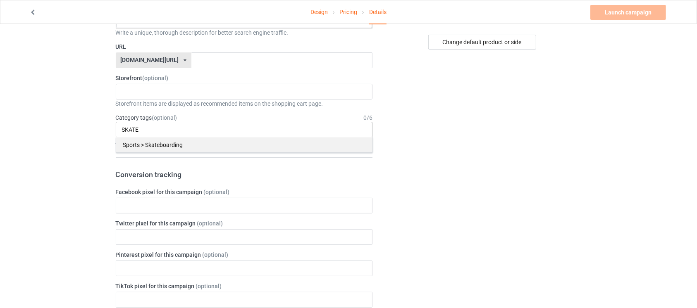
type input "SKATE"
click at [308, 144] on div "Sports > Skateboarding" at bounding box center [244, 144] width 256 height 15
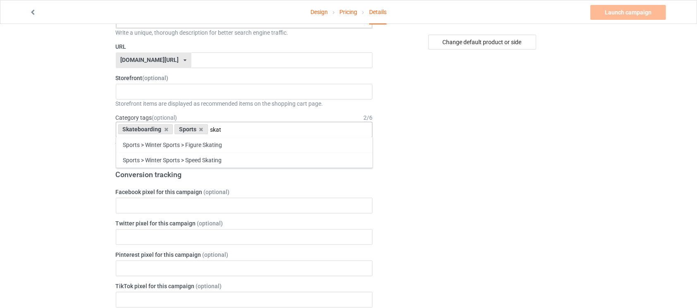
type input "skat"
click at [308, 144] on div "Sports > Winter Sports > Figure Skating" at bounding box center [244, 144] width 256 height 15
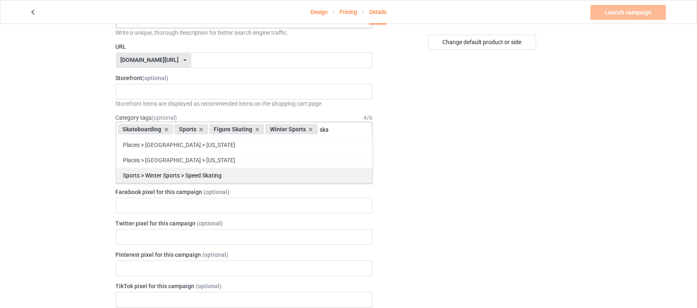
type input "ska"
click at [281, 170] on div "Sports > Winter Sports > Speed Skating" at bounding box center [244, 175] width 256 height 15
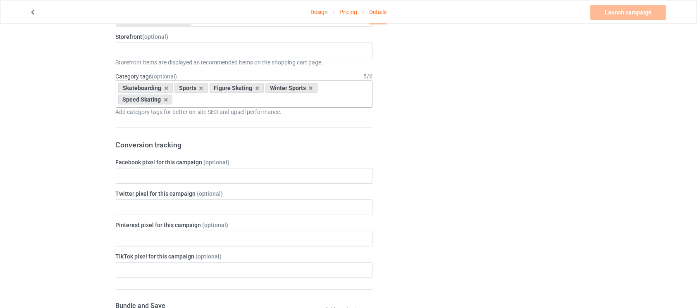
scroll to position [289, 0]
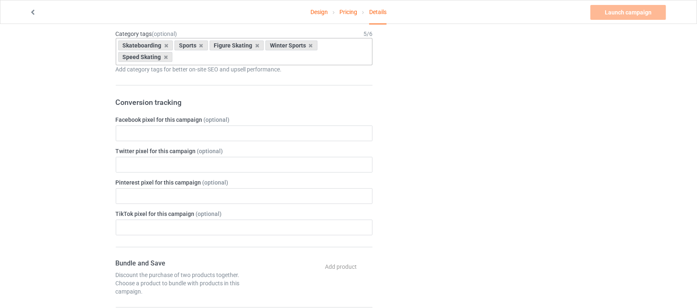
click at [291, 62] on div "Skateboarding Sports Figure Skating Winter Sports Speed Skating Age > 1-19 > 1 …" at bounding box center [244, 51] width 257 height 27
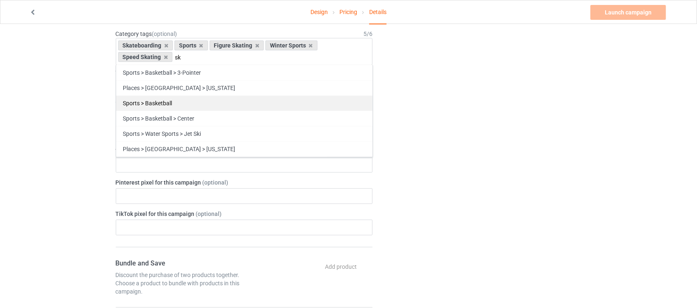
type input "sk"
click at [126, 95] on div "Sports > Basketball" at bounding box center [244, 102] width 256 height 15
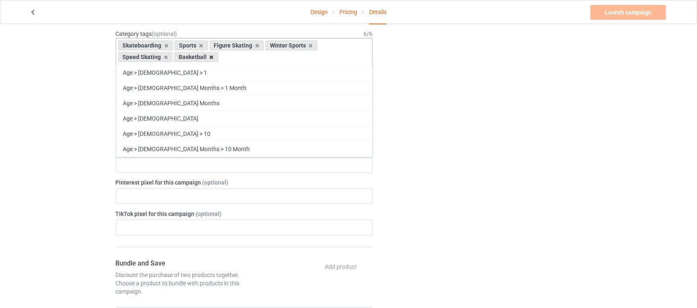
click at [210, 58] on icon at bounding box center [211, 57] width 4 height 5
type input "spor"
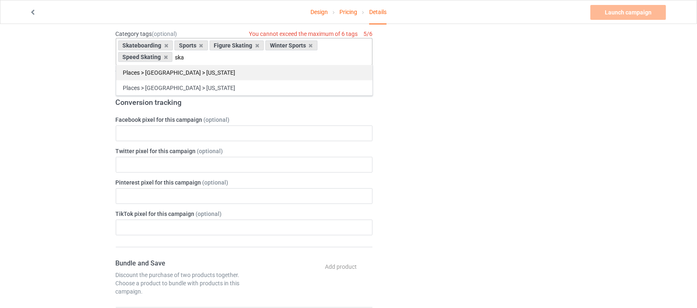
type input "ska"
click at [194, 73] on div "Places > [GEOGRAPHIC_DATA] > [US_STATE]" at bounding box center [244, 72] width 256 height 15
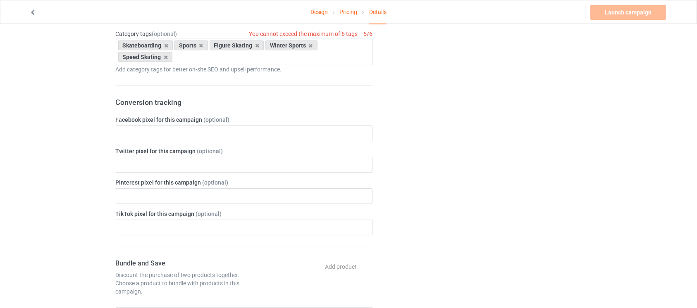
scroll to position [257, 0]
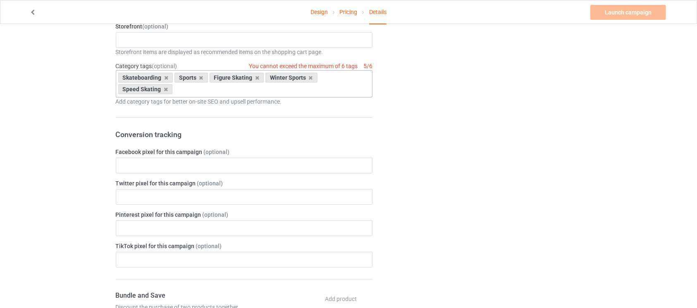
click at [328, 93] on div "Skateboarding Sports Figure Skating Winter Sports Speed Skating Age > 1-19 > 1 …" at bounding box center [244, 83] width 257 height 27
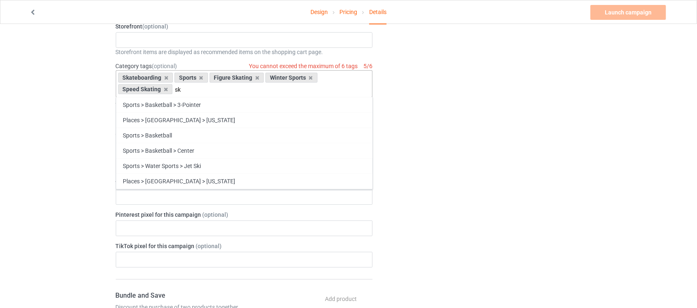
type input "s"
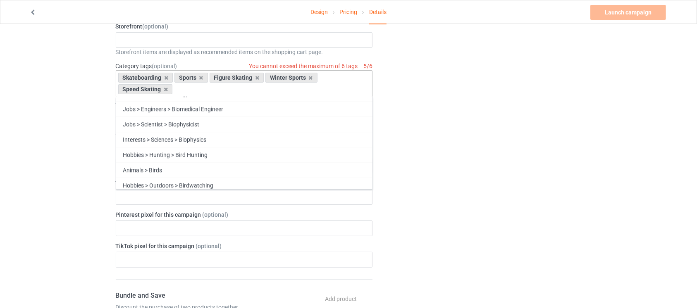
scroll to position [5783, 0]
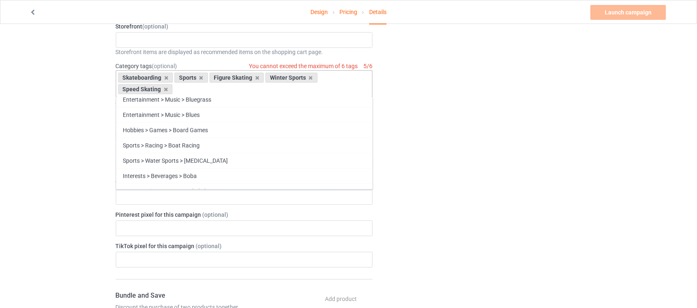
type input "y"
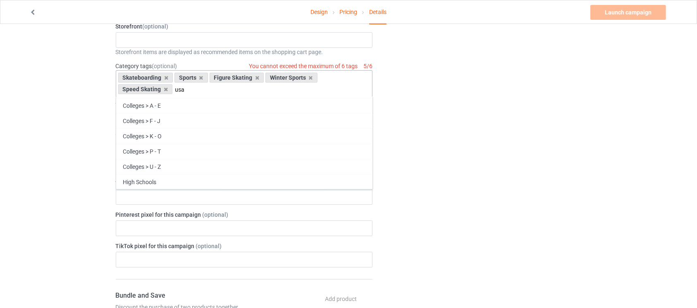
scroll to position [0, 0]
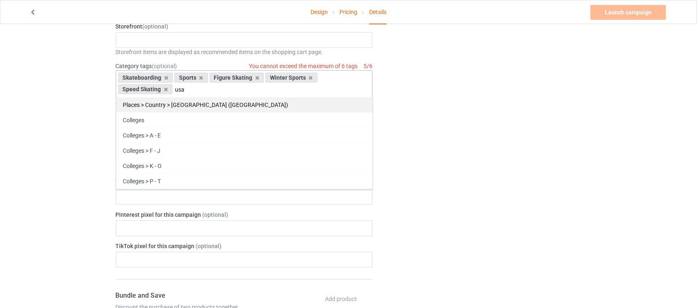
type input "usa"
click at [328, 103] on div "Places > Country > [GEOGRAPHIC_DATA] ([GEOGRAPHIC_DATA])" at bounding box center [244, 104] width 256 height 15
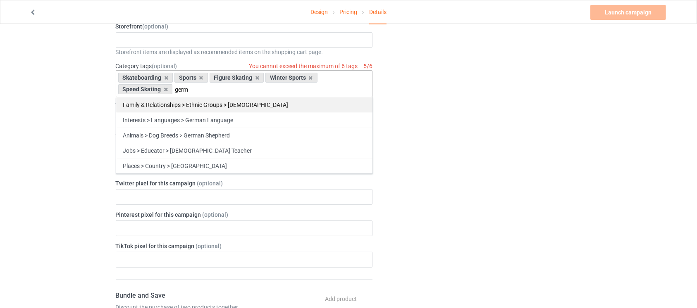
type input "germ"
click at [300, 107] on div "Family & Relationships > Ethnic Groups > [DEMOGRAPHIC_DATA]" at bounding box center [244, 104] width 256 height 15
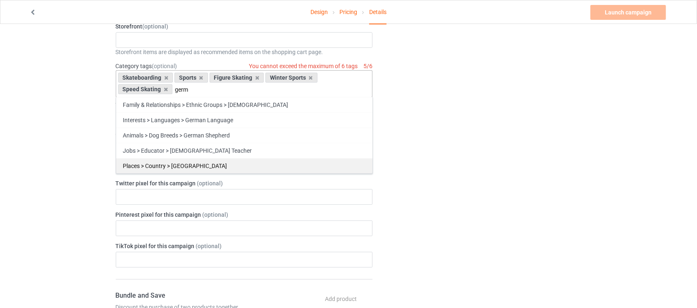
type input "germ"
click at [222, 160] on div "Places > Country > [GEOGRAPHIC_DATA]" at bounding box center [244, 165] width 256 height 15
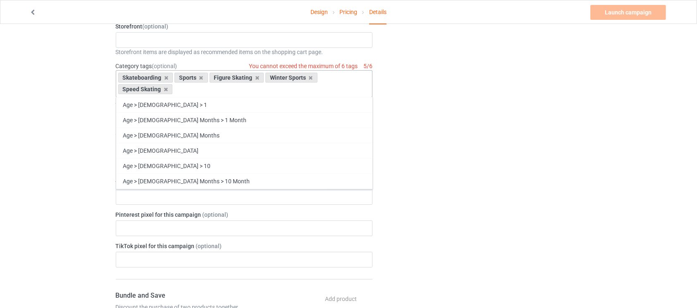
click at [231, 91] on div "Skateboarding Sports Figure Skating Winter Sports Speed Skating Age > 1-19 > 1 …" at bounding box center [244, 83] width 257 height 27
type input "s"
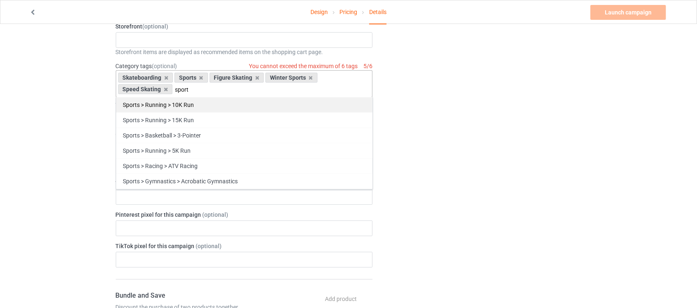
type input "sport"
click at [241, 101] on div "Sports > Running > 10K Run" at bounding box center [244, 104] width 256 height 15
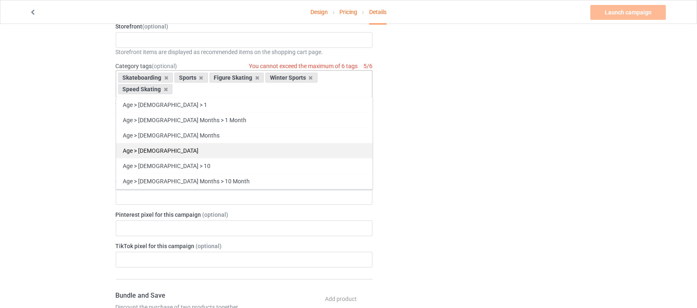
click at [214, 143] on div "Age > [DEMOGRAPHIC_DATA]" at bounding box center [244, 150] width 256 height 15
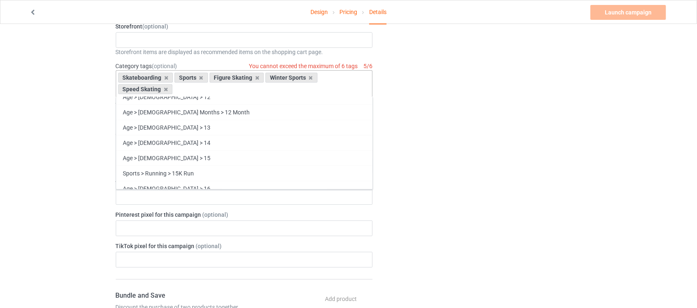
scroll to position [241, 0]
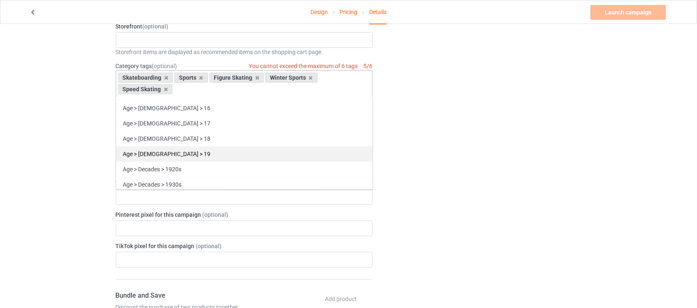
click at [155, 155] on div "Age > [DEMOGRAPHIC_DATA] > 19" at bounding box center [244, 153] width 256 height 15
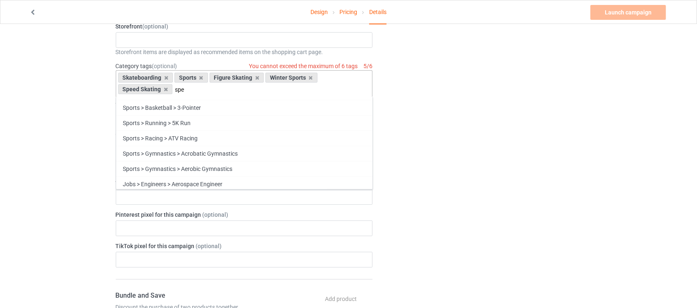
scroll to position [0, 0]
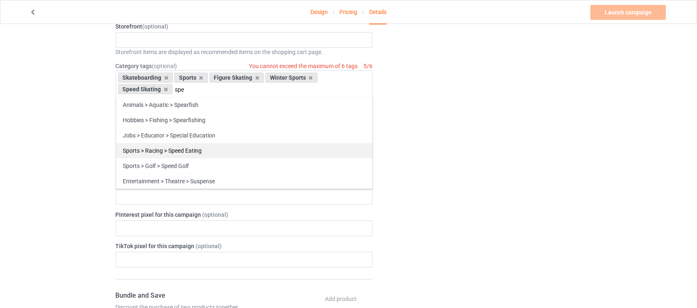
type input "spe"
click at [194, 153] on div "Sports > Racing > Speed Eating" at bounding box center [244, 150] width 256 height 15
type input "e"
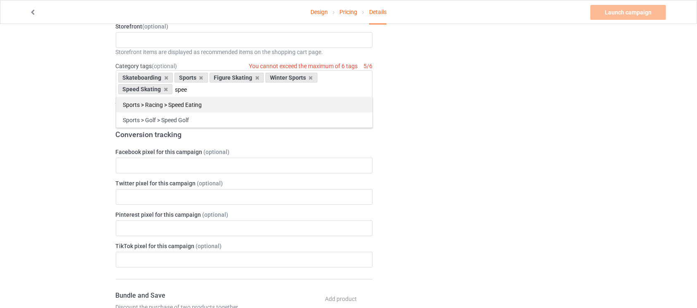
type input "spee"
click at [193, 105] on div "Sports > Racing > Speed Eating" at bounding box center [244, 104] width 256 height 15
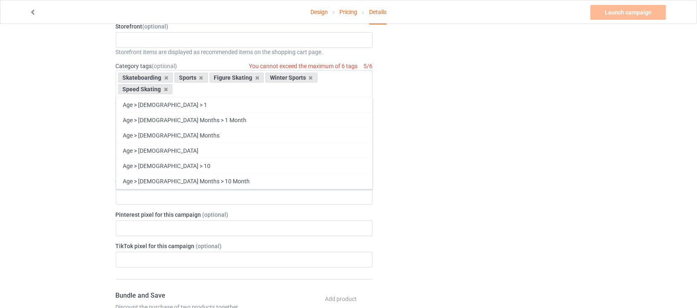
click at [193, 105] on div "Age > [DEMOGRAPHIC_DATA] > 1" at bounding box center [244, 104] width 256 height 15
type input "spe"
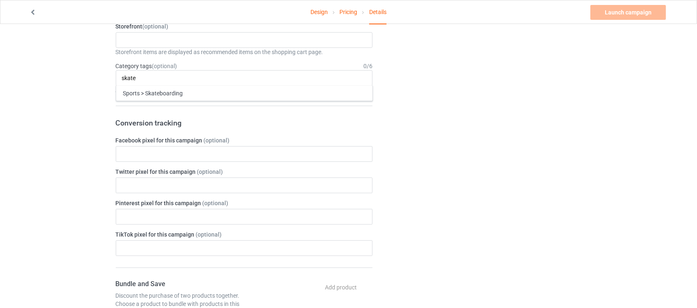
type input "skate"
click at [204, 91] on div "Sports > Skateboarding" at bounding box center [244, 93] width 256 height 15
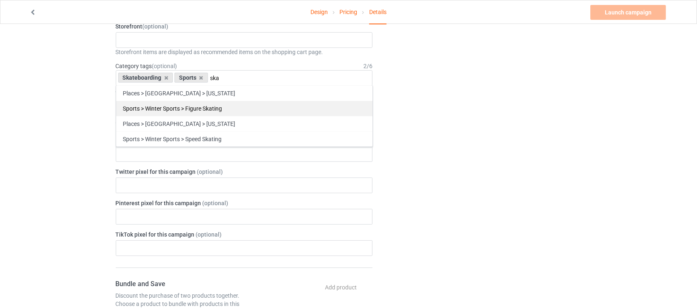
type input "ska"
click at [205, 104] on div "Sports > Winter Sports > Figure Skating" at bounding box center [244, 108] width 256 height 15
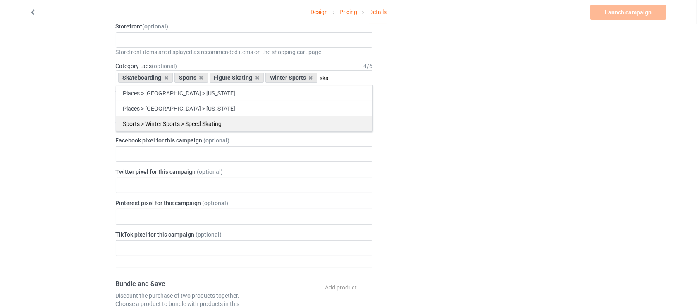
type input "ska"
click at [349, 117] on div "Sports > Winter Sports > Speed Skating" at bounding box center [244, 123] width 256 height 15
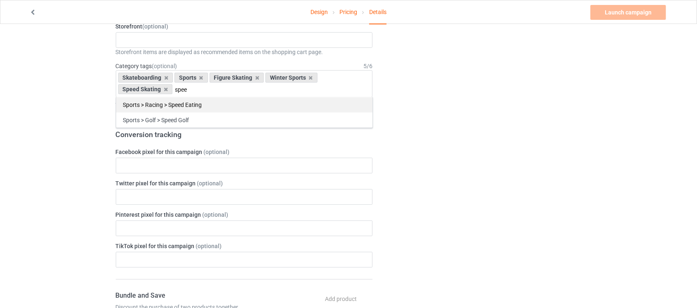
type input "spee"
click at [231, 105] on div "Sports > Racing > Speed Eating" at bounding box center [244, 104] width 256 height 15
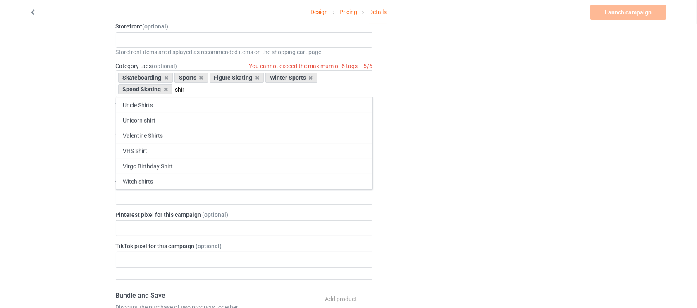
scroll to position [432, 0]
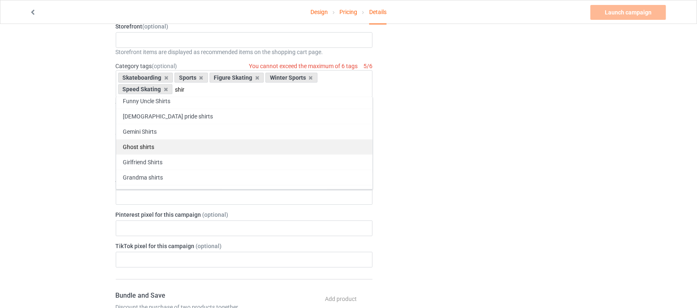
type input "shir"
click at [218, 146] on div "Ghost shirts" at bounding box center [244, 146] width 256 height 15
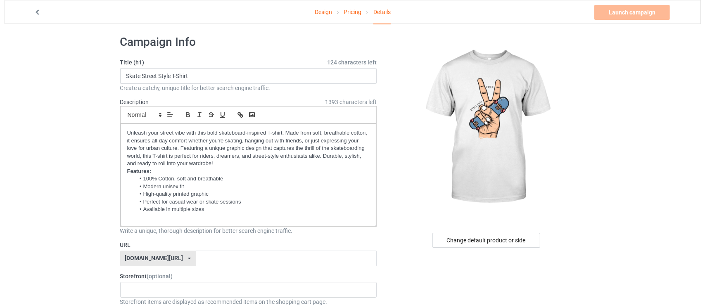
scroll to position [0, 0]
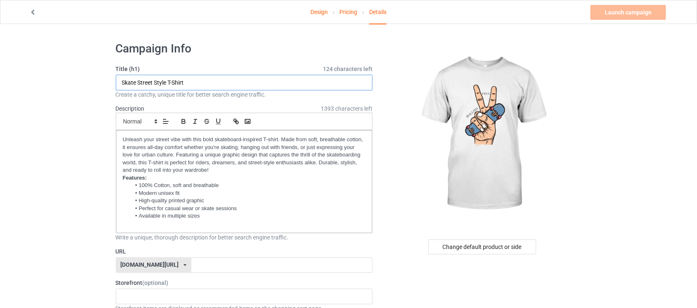
click at [339, 87] on input "Skate Street Style T-Shirt" at bounding box center [244, 83] width 257 height 16
click at [287, 256] on div "URL teechip.com/ teechip.com/ 587d0d41cee36fd012c64a69" at bounding box center [244, 260] width 257 height 26
click at [642, 14] on div "Launch campaign Please enter campaign URL" at bounding box center [628, 12] width 77 height 15
click at [259, 265] on input "text" at bounding box center [281, 265] width 181 height 16
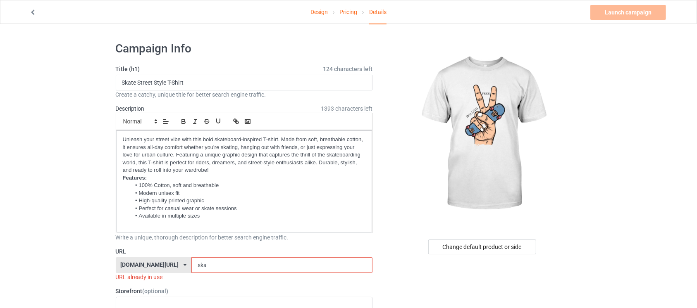
click at [151, 262] on div "[DOMAIN_NAME][URL]" at bounding box center [149, 265] width 58 height 6
click at [191, 264] on input "ska" at bounding box center [281, 265] width 181 height 16
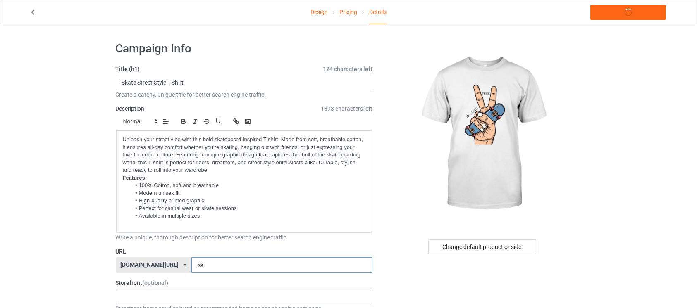
type input "s"
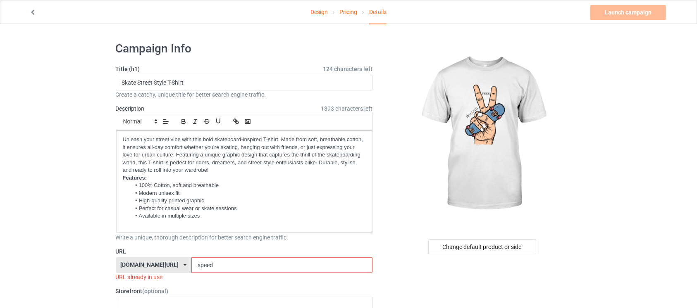
drag, startPoint x: 190, startPoint y: 265, endPoint x: 176, endPoint y: 265, distance: 14.9
click at [191, 265] on input "speed" at bounding box center [281, 265] width 181 height 16
type input "s"
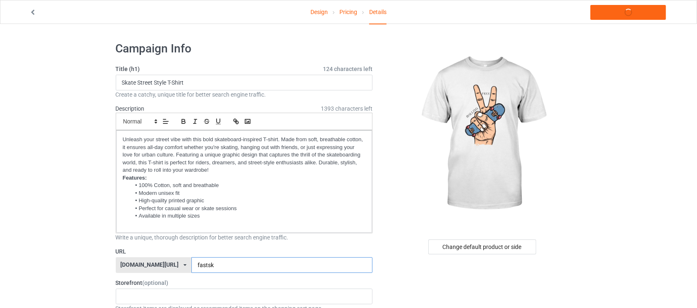
type input "fastsk"
type input "a"
click at [155, 292] on div "a No result found" at bounding box center [244, 297] width 257 height 16
click at [202, 266] on input "fastsk" at bounding box center [281, 265] width 181 height 16
type input "fastskat"
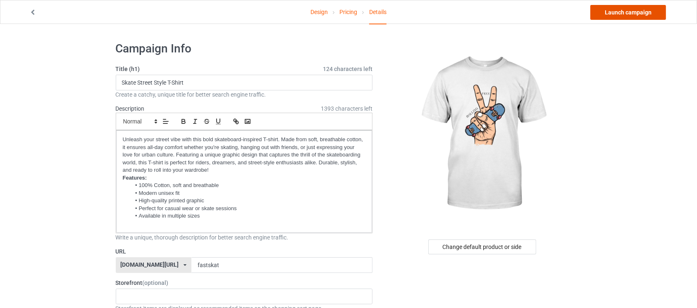
click at [623, 10] on link "Launch campaign" at bounding box center [628, 12] width 76 height 15
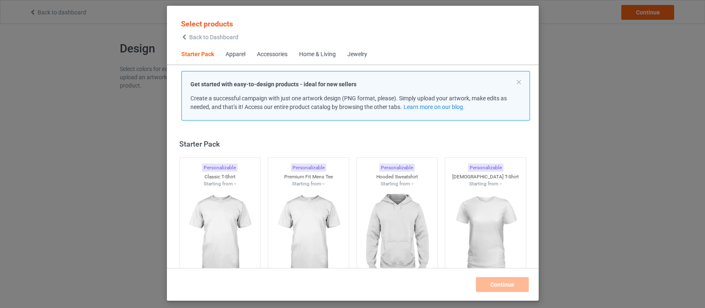
scroll to position [10, 0]
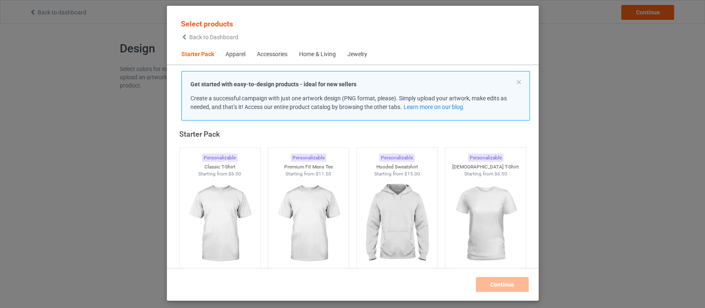
click at [188, 37] on div "Back to Dashboard" at bounding box center [209, 37] width 57 height 6
click at [195, 210] on img at bounding box center [220, 224] width 78 height 97
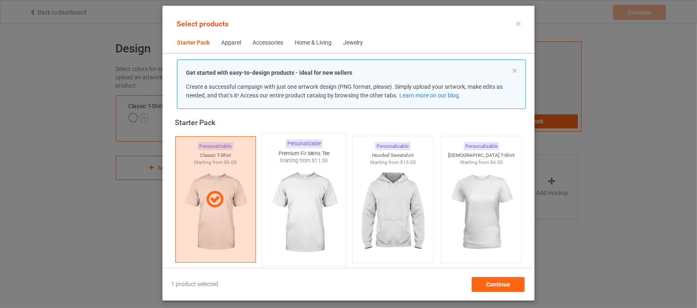
click at [304, 225] on img at bounding box center [304, 212] width 78 height 97
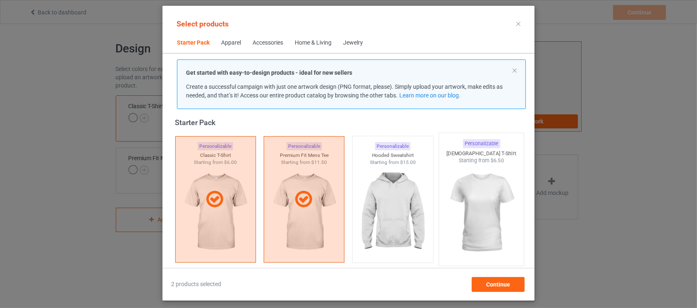
click at [485, 221] on img at bounding box center [481, 212] width 78 height 97
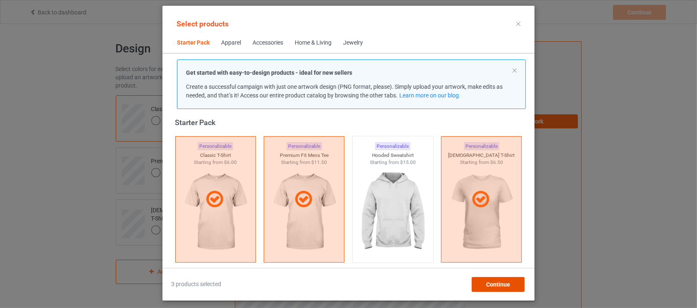
click at [514, 287] on div "Continue" at bounding box center [497, 284] width 53 height 15
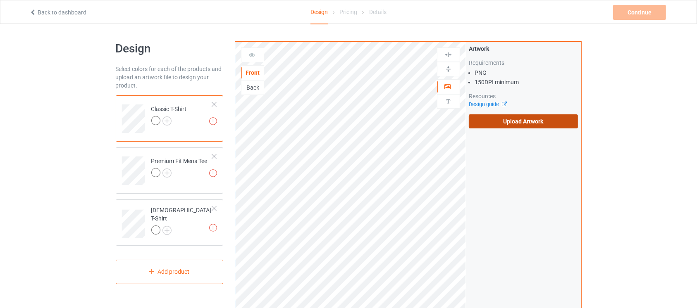
click at [518, 123] on label "Upload Artwork" at bounding box center [522, 121] width 109 height 14
click at [0, 0] on input "Upload Artwork" at bounding box center [0, 0] width 0 height 0
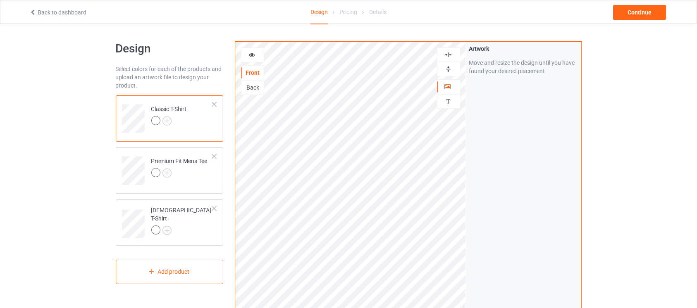
click at [442, 73] on div at bounding box center [448, 69] width 23 height 14
click at [452, 70] on img at bounding box center [448, 69] width 8 height 8
click at [452, 55] on img at bounding box center [448, 55] width 8 height 8
click at [171, 124] on img at bounding box center [166, 120] width 9 height 9
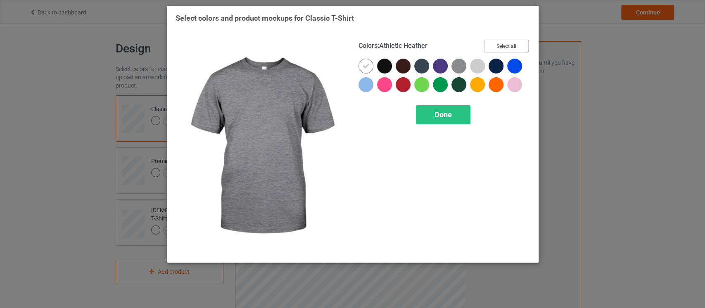
click at [499, 48] on button "Select all" at bounding box center [506, 46] width 45 height 13
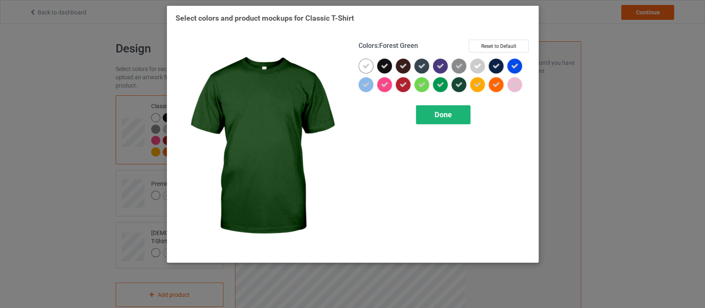
click at [446, 114] on span "Done" at bounding box center [443, 114] width 17 height 9
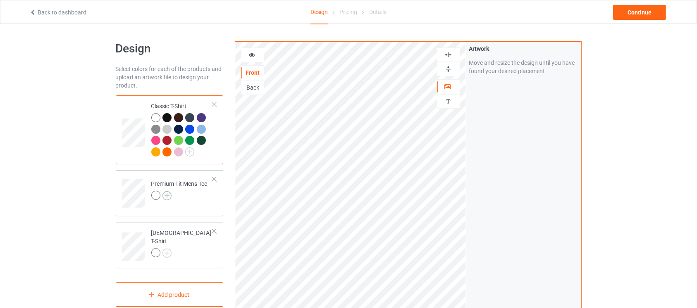
click at [169, 197] on img at bounding box center [166, 195] width 9 height 9
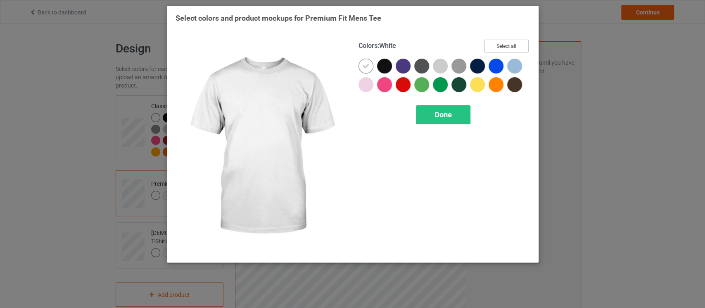
click at [506, 43] on button "Select all" at bounding box center [506, 46] width 45 height 13
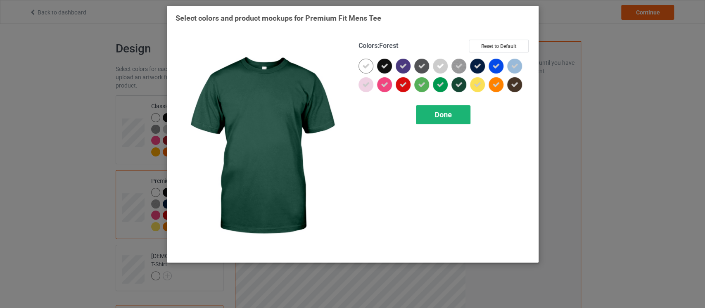
click at [441, 118] on span "Done" at bounding box center [443, 114] width 17 height 9
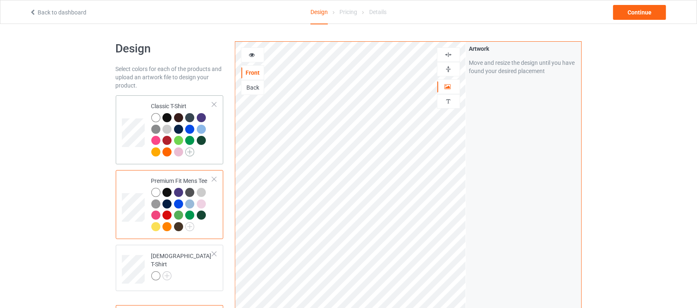
click at [189, 151] on img at bounding box center [189, 151] width 9 height 9
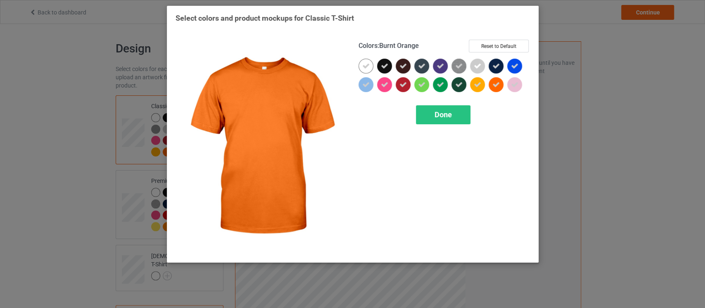
drag, startPoint x: 480, startPoint y: 82, endPoint x: 492, endPoint y: 85, distance: 11.5
click at [492, 85] on div at bounding box center [444, 77] width 171 height 37
click at [492, 85] on div at bounding box center [496, 84] width 15 height 15
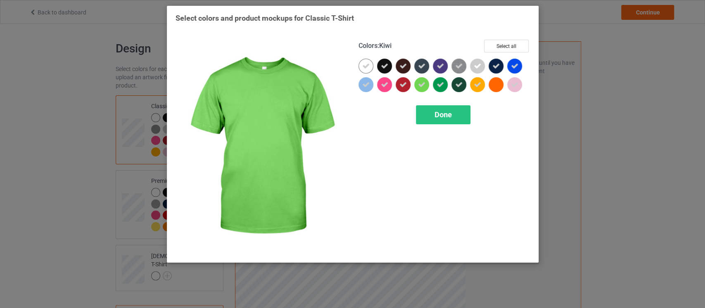
click at [421, 83] on icon at bounding box center [421, 84] width 7 height 7
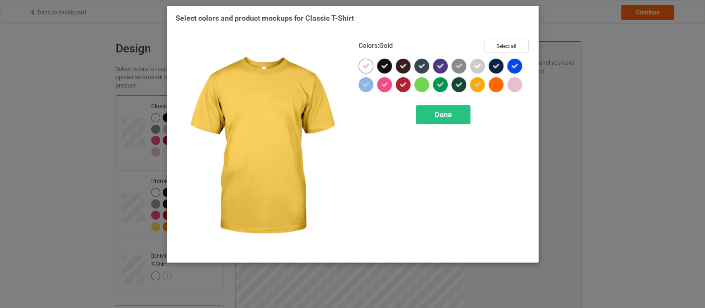
click at [476, 85] on icon at bounding box center [477, 84] width 7 height 7
click at [450, 114] on span "Done" at bounding box center [443, 114] width 17 height 9
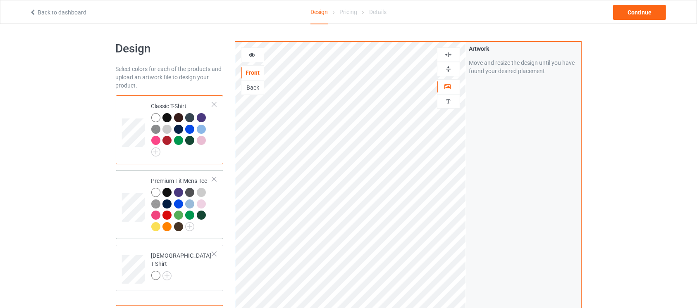
click at [200, 214] on div at bounding box center [201, 215] width 9 height 9
click at [214, 194] on td "Premium Fit Mens Tee" at bounding box center [182, 205] width 71 height 62
click at [187, 227] on img at bounding box center [189, 226] width 9 height 9
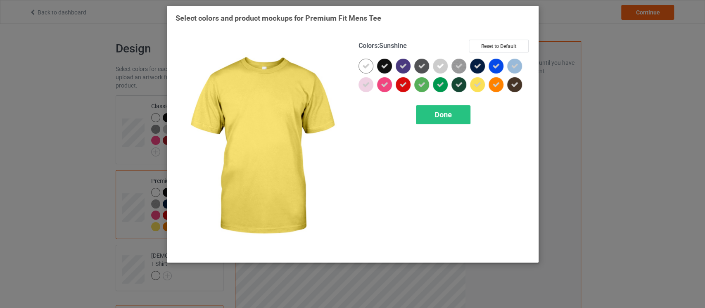
click at [478, 82] on icon at bounding box center [477, 84] width 7 height 7
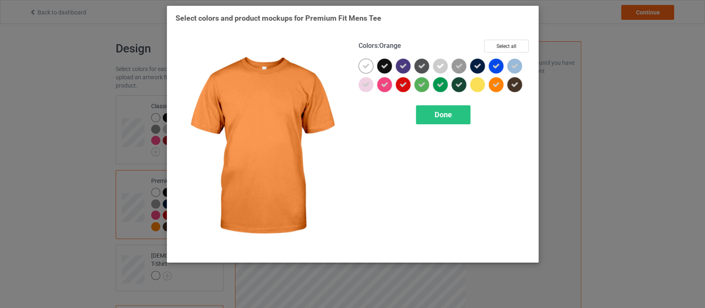
click at [498, 86] on icon at bounding box center [495, 84] width 7 height 7
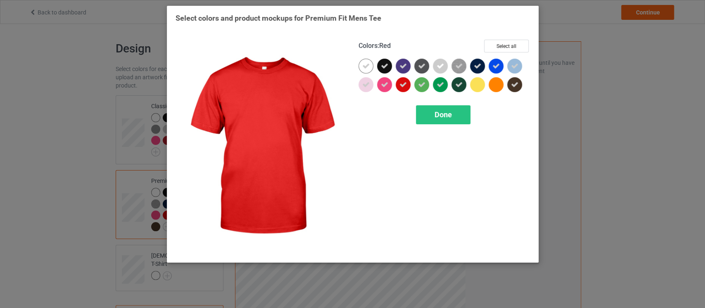
click at [404, 83] on icon at bounding box center [402, 84] width 7 height 7
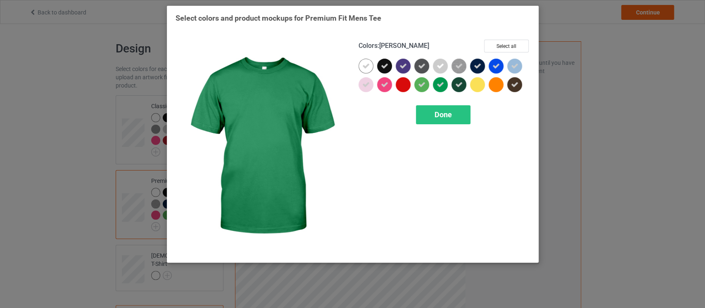
click at [437, 91] on div at bounding box center [440, 84] width 15 height 15
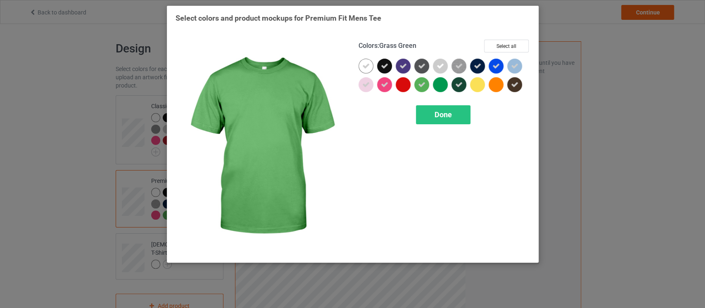
click at [420, 88] on icon at bounding box center [421, 84] width 7 height 7
click at [440, 114] on span "Done" at bounding box center [443, 114] width 17 height 9
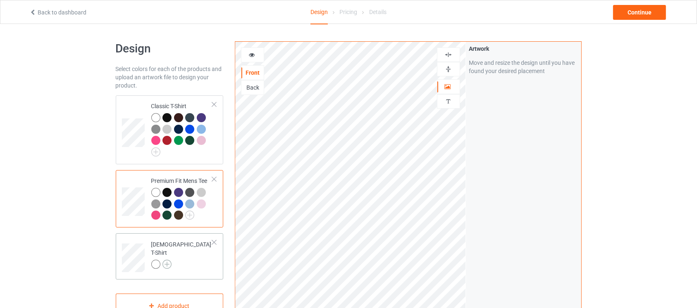
click at [167, 260] on img at bounding box center [166, 264] width 9 height 9
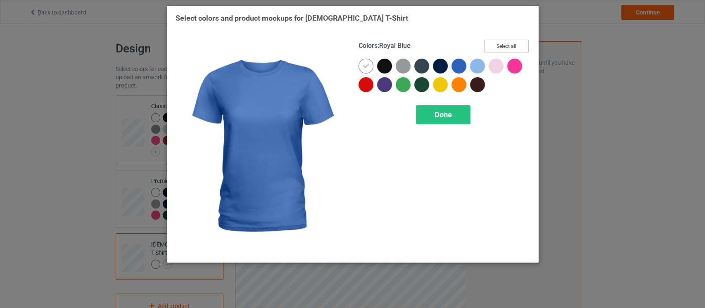
click at [516, 41] on button "Select all" at bounding box center [506, 46] width 45 height 13
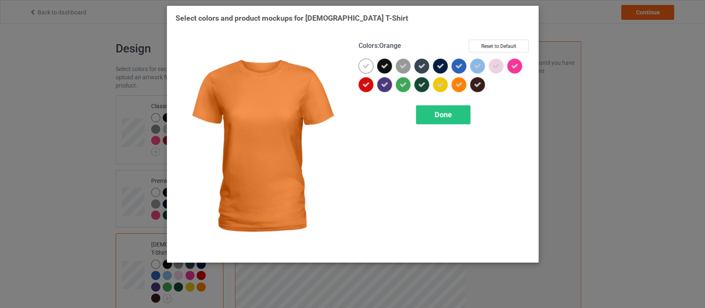
click at [454, 84] on div at bounding box center [459, 84] width 15 height 15
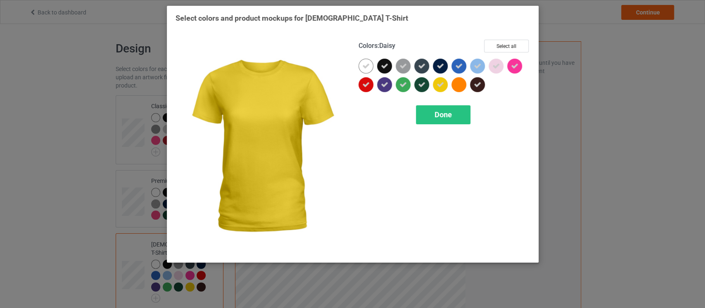
click at [439, 84] on icon at bounding box center [440, 84] width 7 height 7
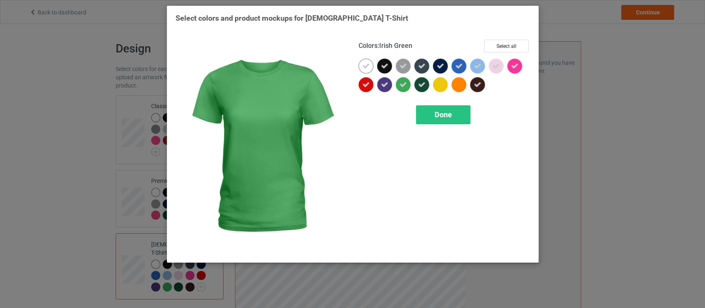
click at [406, 85] on icon at bounding box center [402, 84] width 7 height 7
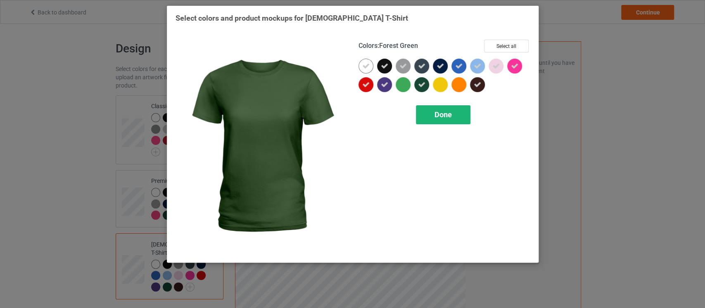
click at [445, 118] on span "Done" at bounding box center [443, 114] width 17 height 9
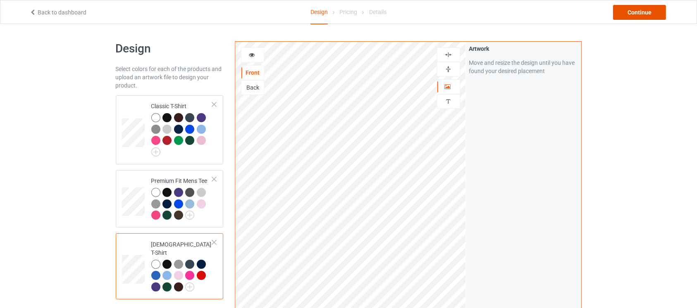
click at [646, 13] on div "Continue" at bounding box center [639, 12] width 53 height 15
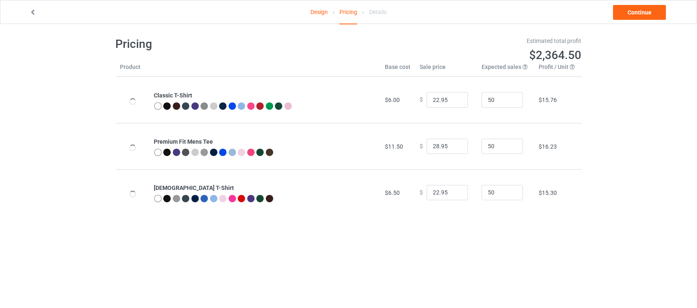
scroll to position [1, 0]
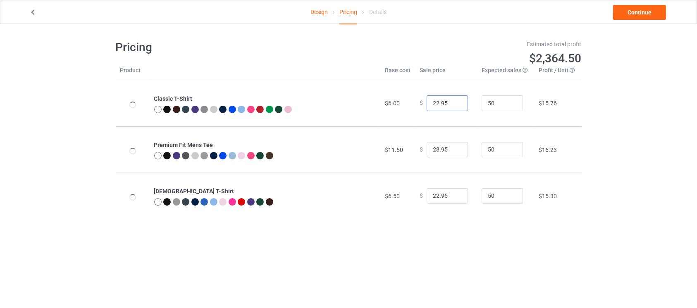
drag, startPoint x: 434, startPoint y: 104, endPoint x: 423, endPoint y: 104, distance: 11.2
click at [426, 104] on input "22.95" at bounding box center [446, 103] width 41 height 16
type input "30.95"
drag, startPoint x: 433, startPoint y: 145, endPoint x: 426, endPoint y: 147, distance: 7.4
click at [426, 147] on input "28.95" at bounding box center [446, 150] width 41 height 16
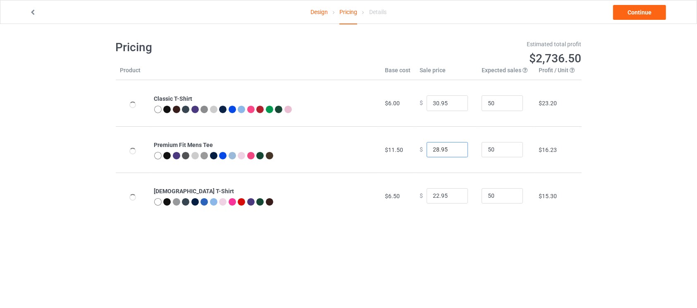
click at [428, 147] on input "28.95" at bounding box center [446, 150] width 41 height 16
click at [433, 149] on input "28.95" at bounding box center [446, 150] width 41 height 16
click at [435, 150] on input "28.95" at bounding box center [446, 150] width 41 height 16
drag, startPoint x: 434, startPoint y: 150, endPoint x: 426, endPoint y: 150, distance: 8.3
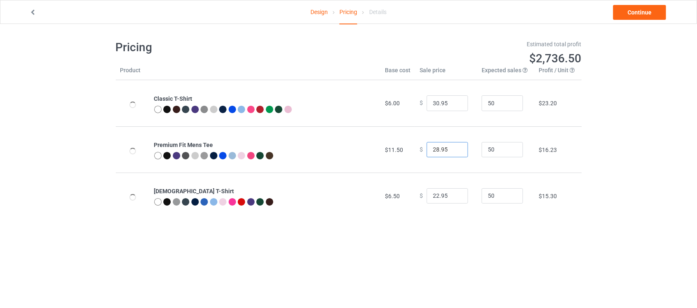
click at [426, 150] on input "28.95" at bounding box center [446, 150] width 41 height 16
type input "30.95"
drag, startPoint x: 434, startPoint y: 195, endPoint x: 425, endPoint y: 195, distance: 8.7
click at [426, 195] on input "22.95" at bounding box center [446, 196] width 41 height 16
type input "30.95"
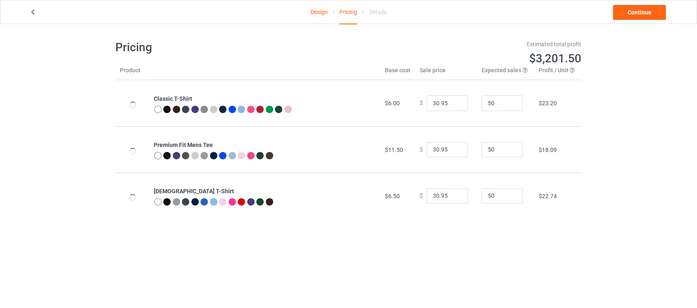
click at [603, 185] on div "Design Pricing Details Continue Pricing Estimated total profit $3,201.50 Produc…" at bounding box center [348, 130] width 697 height 214
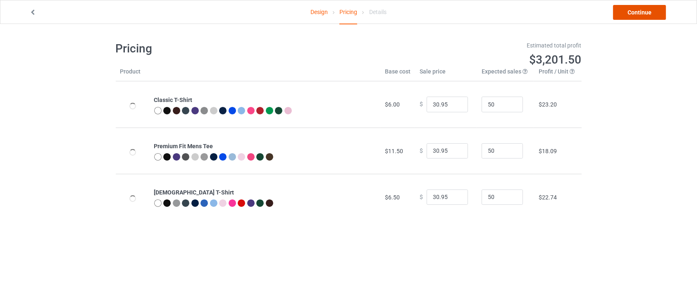
click at [623, 9] on link "Continue" at bounding box center [639, 12] width 53 height 15
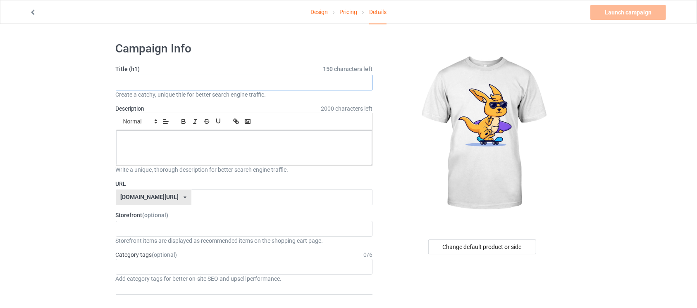
click at [350, 88] on input "text" at bounding box center [244, 83] width 257 height 16
paste input "Skateboard Freedom Tee"
type input "Skateboard Freedom Tee"
click at [245, 146] on div at bounding box center [244, 148] width 256 height 35
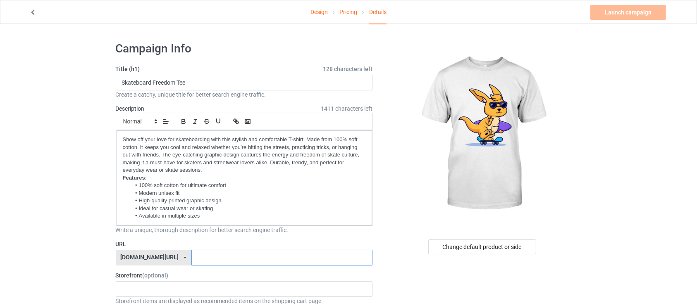
click at [245, 256] on input "text" at bounding box center [281, 258] width 181 height 16
type input "s"
type input "speedskat"
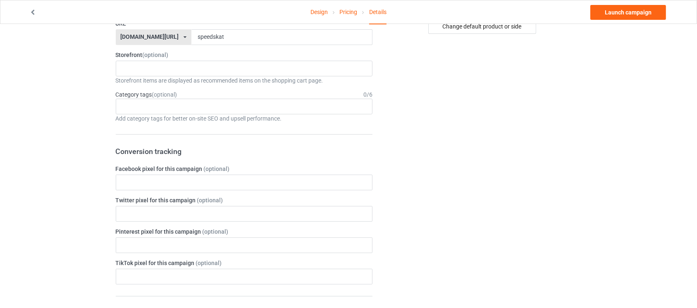
scroll to position [226, 0]
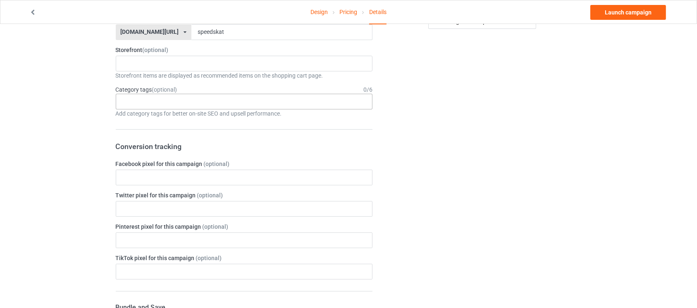
click at [351, 100] on div "Age > [DEMOGRAPHIC_DATA] > 1 Age > [DEMOGRAPHIC_DATA] Months > 1 Month Age > [D…" at bounding box center [244, 102] width 257 height 16
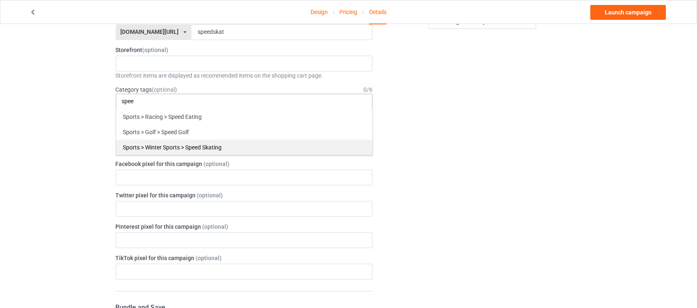
type input "spee"
click at [263, 142] on div "Sports > Winter Sports > Speed Skating" at bounding box center [244, 147] width 256 height 15
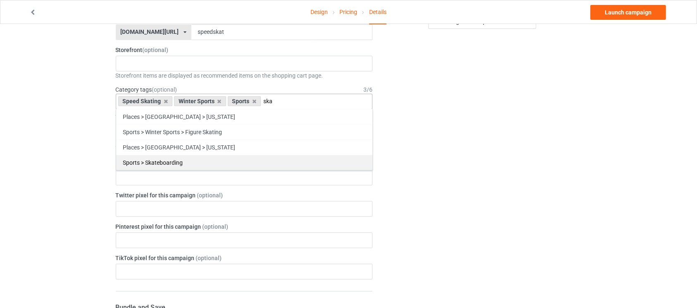
type input "ska"
click at [190, 159] on div "Sports > Skateboarding" at bounding box center [244, 162] width 256 height 15
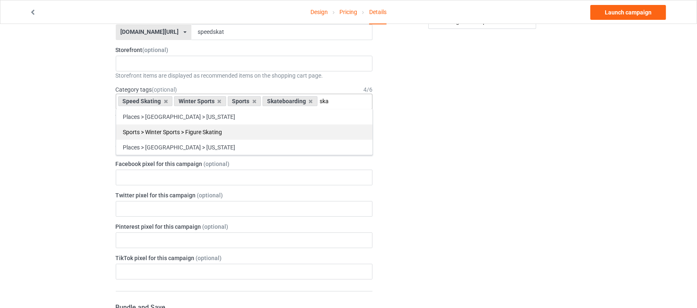
type input "ska"
click at [297, 126] on div "Sports > Winter Sports > Figure Skating" at bounding box center [244, 131] width 256 height 15
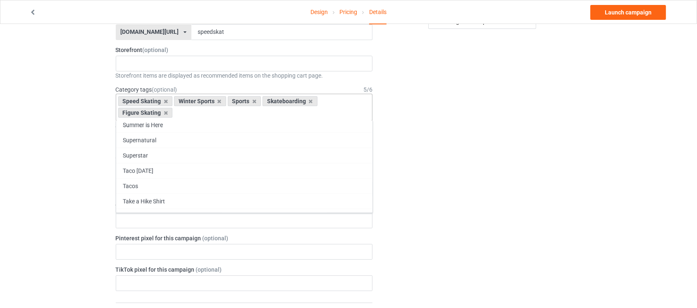
scroll to position [45056, 0]
click at [147, 294] on div "Street Style" at bounding box center [244, 301] width 256 height 15
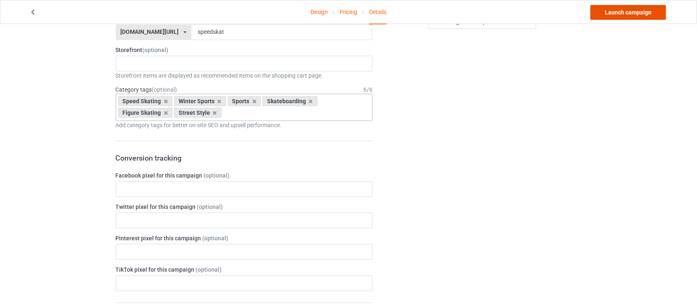
click at [635, 16] on link "Launch campaign" at bounding box center [628, 12] width 76 height 15
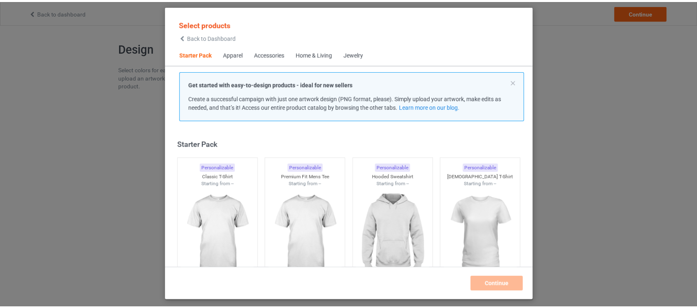
scroll to position [10, 0]
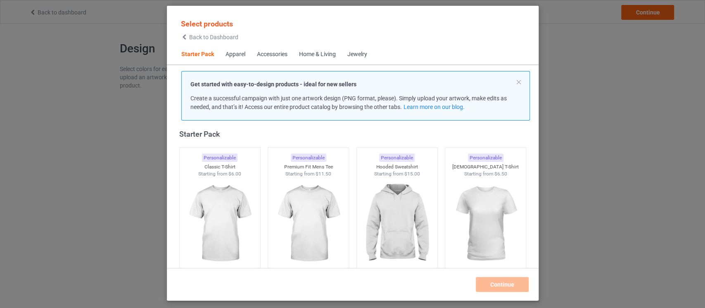
click at [16, 71] on div "Select products Back to Dashboard Starter Pack Apparel Accessories Home & Livin…" at bounding box center [352, 154] width 705 height 308
click at [686, 134] on div "Select products Back to Dashboard Starter Pack Apparel Accessories Home & Livin…" at bounding box center [352, 154] width 705 height 308
click at [218, 232] on img at bounding box center [220, 224] width 78 height 97
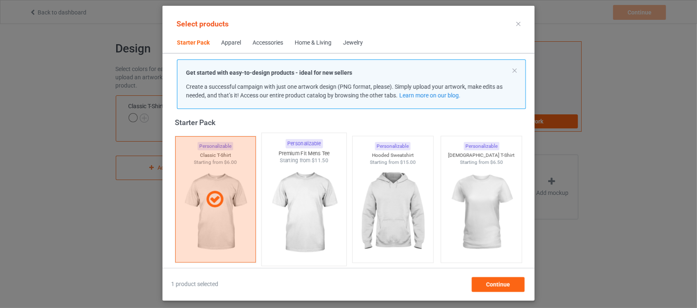
click at [307, 248] on img at bounding box center [304, 212] width 78 height 97
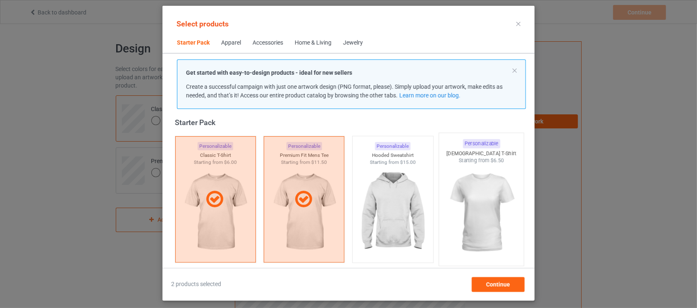
click at [477, 219] on img at bounding box center [481, 212] width 78 height 97
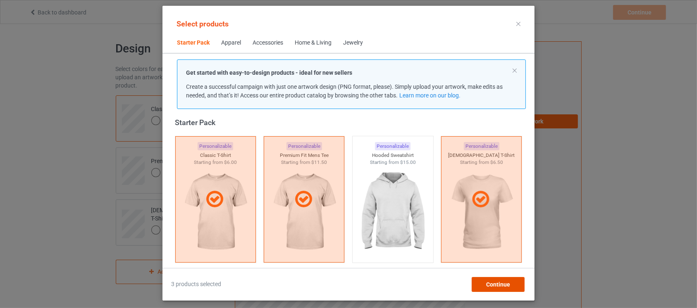
click at [504, 288] on span "Continue" at bounding box center [498, 284] width 24 height 7
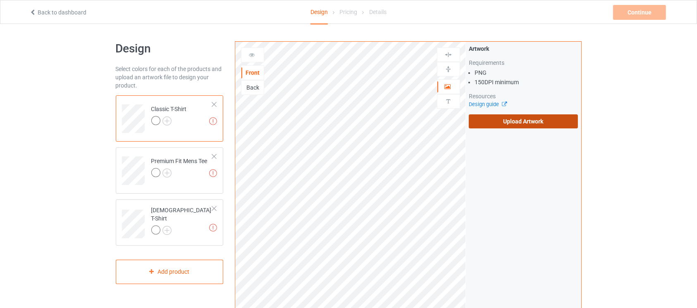
click at [524, 124] on label "Upload Artwork" at bounding box center [522, 121] width 109 height 14
click at [0, 0] on input "Upload Artwork" at bounding box center [0, 0] width 0 height 0
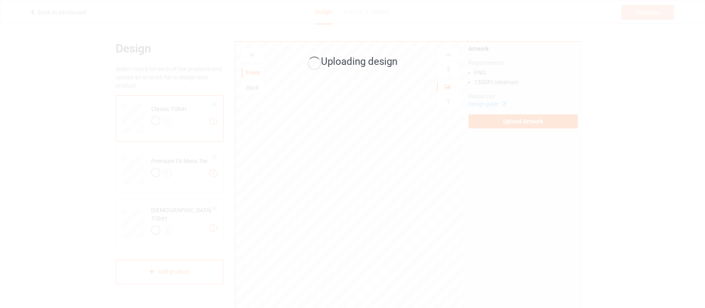
click at [430, 157] on div "Uploading design" at bounding box center [352, 154] width 705 height 308
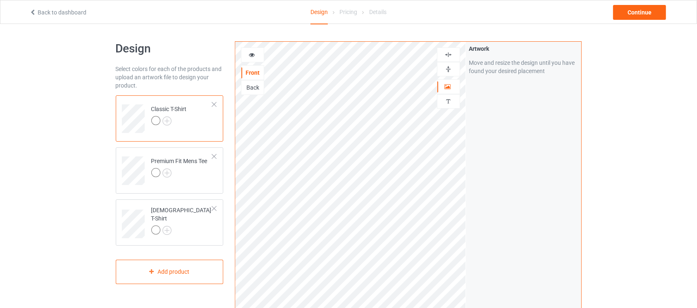
click at [451, 73] on img at bounding box center [448, 69] width 8 height 8
click at [451, 58] on img at bounding box center [448, 55] width 8 height 8
click at [257, 91] on div "Back" at bounding box center [252, 87] width 22 height 8
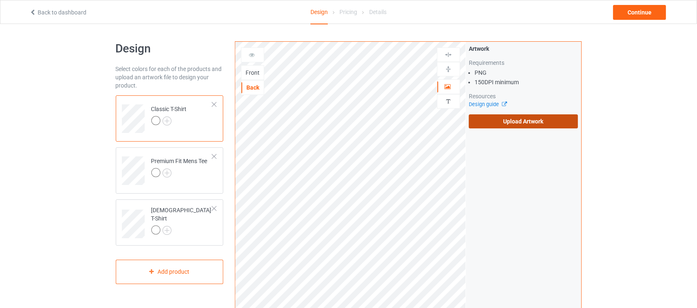
click at [525, 125] on label "Upload Artwork" at bounding box center [522, 121] width 109 height 14
click at [0, 0] on input "Upload Artwork" at bounding box center [0, 0] width 0 height 0
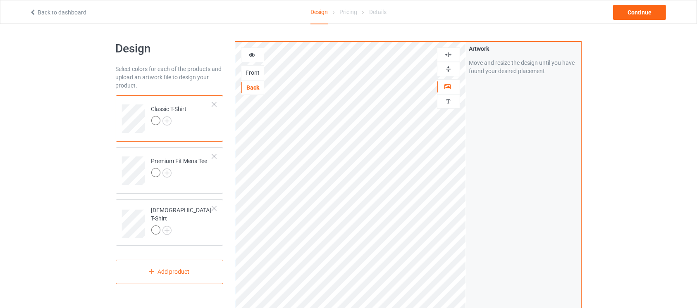
click at [172, 120] on div at bounding box center [169, 122] width 36 height 12
click at [170, 120] on img at bounding box center [166, 120] width 9 height 9
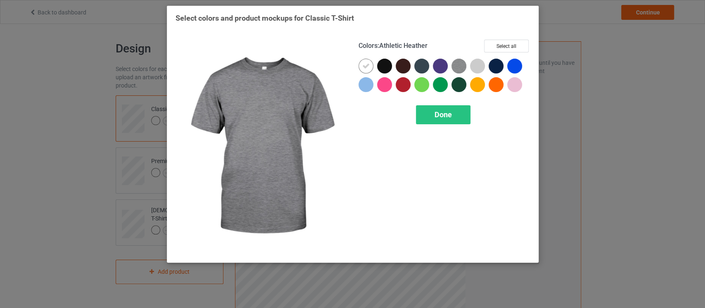
click at [463, 65] on img at bounding box center [459, 66] width 15 height 15
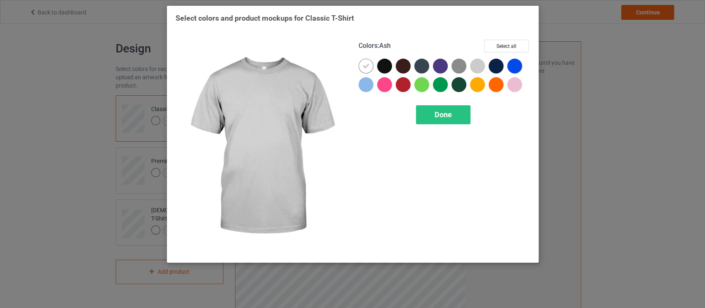
click at [479, 66] on div at bounding box center [477, 66] width 15 height 15
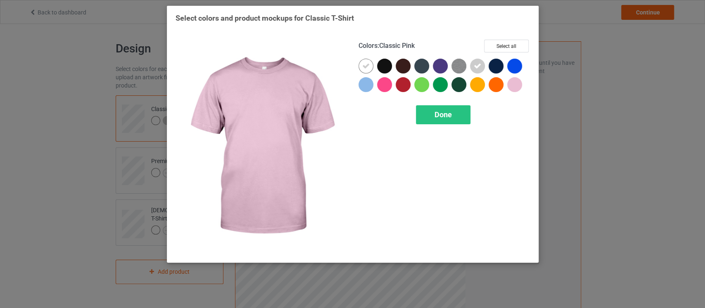
click at [517, 86] on div at bounding box center [514, 84] width 15 height 15
click at [515, 86] on icon at bounding box center [514, 84] width 7 height 7
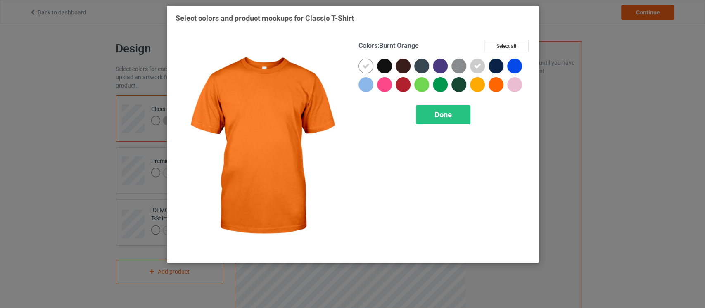
click at [497, 85] on div at bounding box center [496, 84] width 15 height 15
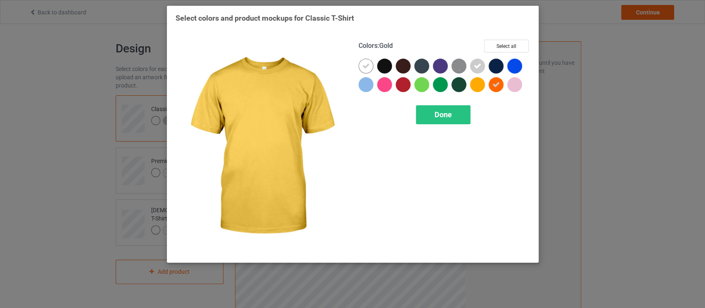
click at [483, 85] on div at bounding box center [477, 84] width 15 height 15
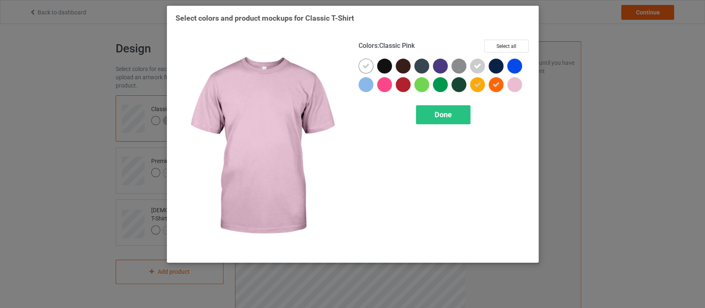
click at [516, 84] on div at bounding box center [514, 84] width 15 height 15
click at [516, 84] on icon at bounding box center [514, 84] width 7 height 7
click at [516, 84] on div at bounding box center [514, 84] width 15 height 15
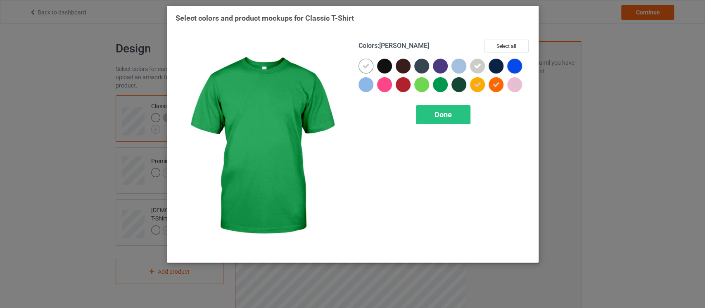
click at [445, 87] on div at bounding box center [440, 84] width 15 height 15
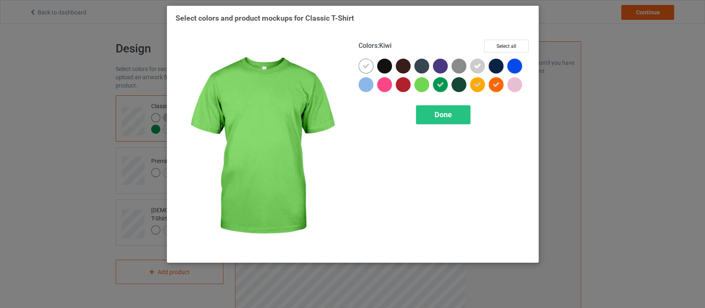
click at [423, 86] on div at bounding box center [421, 84] width 15 height 15
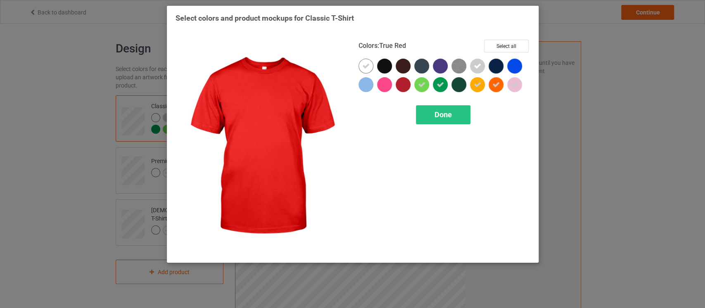
click at [405, 88] on div at bounding box center [403, 84] width 15 height 15
click at [401, 87] on icon at bounding box center [402, 84] width 7 height 7
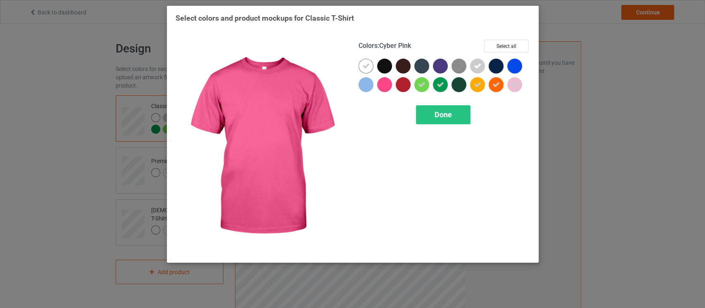
click at [387, 87] on div at bounding box center [384, 84] width 15 height 15
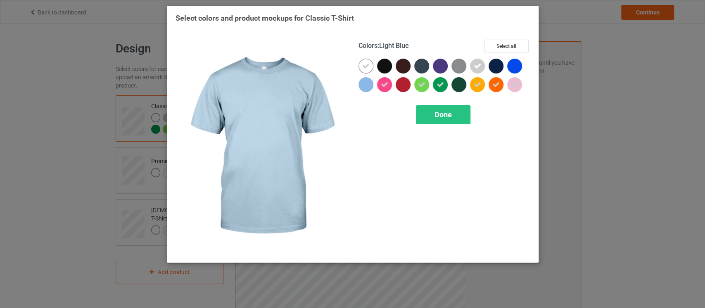
click at [366, 88] on div at bounding box center [366, 84] width 15 height 15
click at [448, 116] on span "Done" at bounding box center [443, 114] width 17 height 9
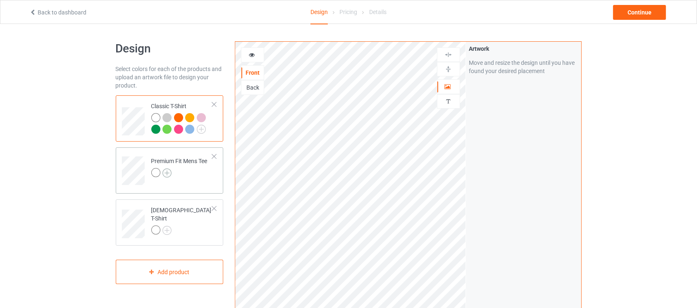
click at [166, 177] on img at bounding box center [166, 173] width 9 height 9
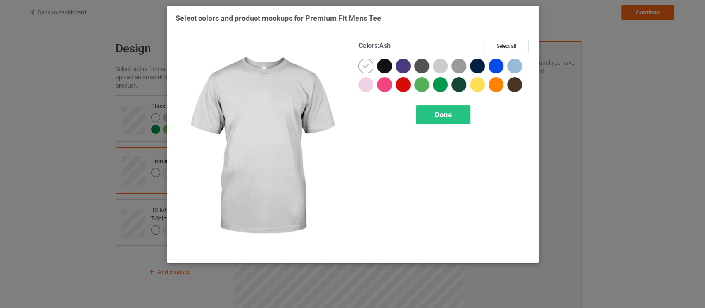
click at [443, 67] on div at bounding box center [440, 66] width 15 height 15
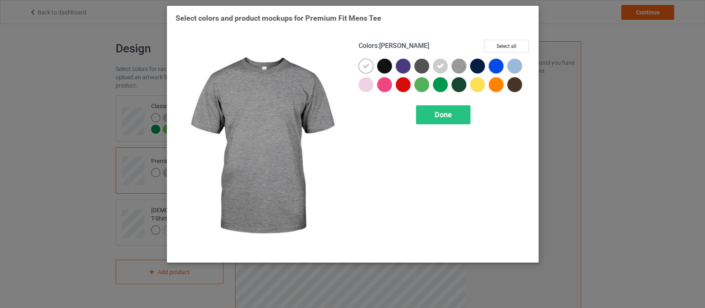
click at [457, 66] on img at bounding box center [459, 66] width 15 height 15
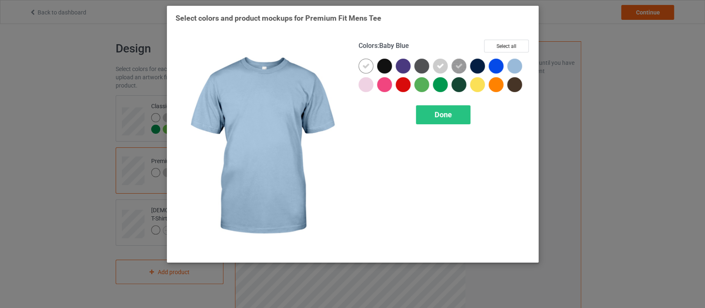
click at [516, 64] on div at bounding box center [514, 66] width 15 height 15
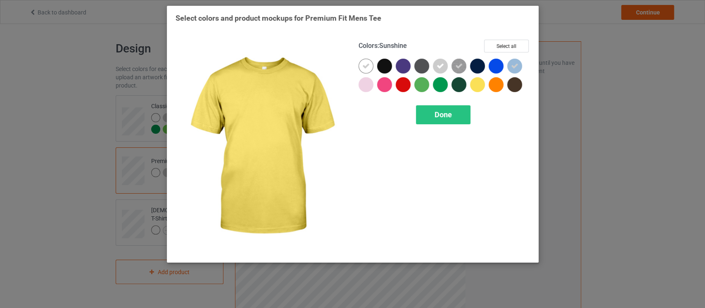
click at [479, 84] on div at bounding box center [477, 84] width 15 height 15
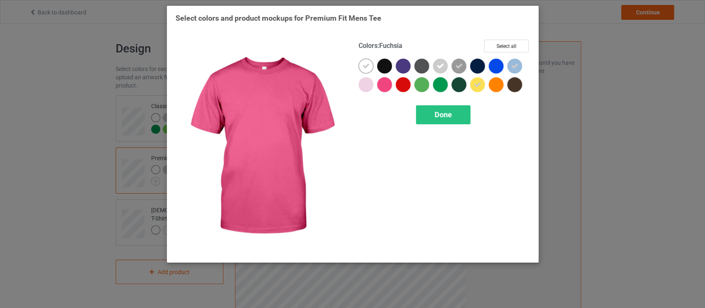
click at [385, 85] on div at bounding box center [384, 84] width 15 height 15
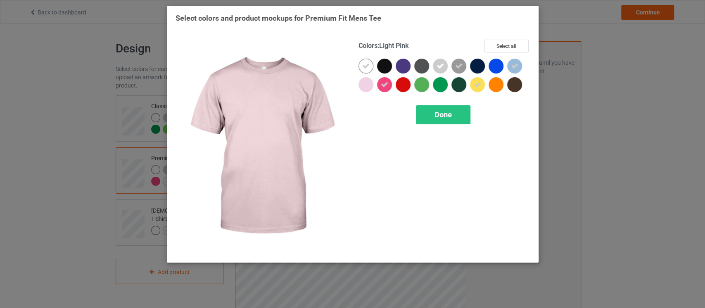
click at [367, 86] on div at bounding box center [366, 84] width 15 height 15
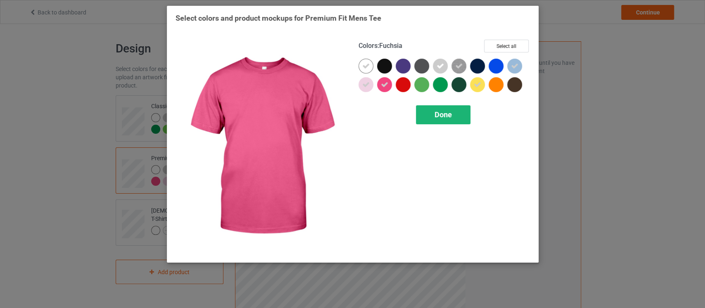
click at [435, 119] on div "Done" at bounding box center [443, 114] width 55 height 19
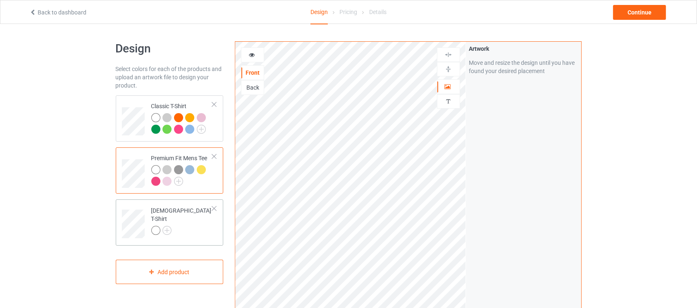
click at [165, 231] on div at bounding box center [182, 232] width 62 height 12
click at [171, 226] on img at bounding box center [166, 230] width 9 height 9
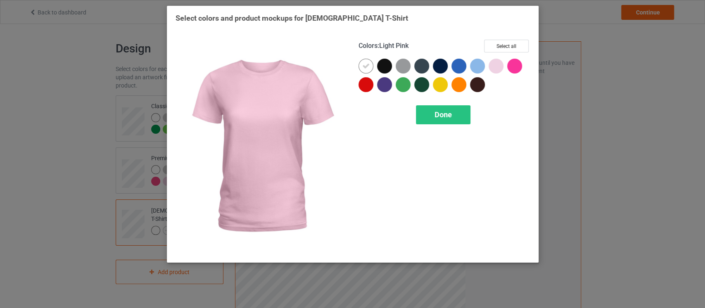
click at [496, 66] on div at bounding box center [496, 66] width 15 height 15
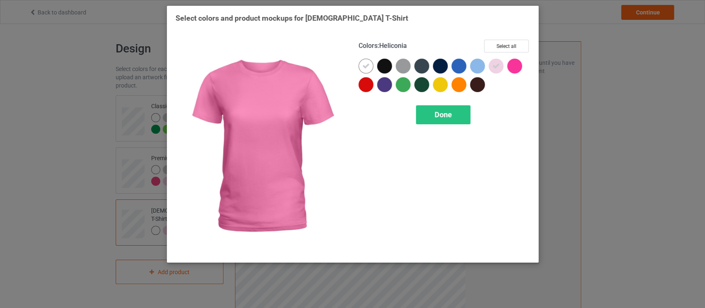
click at [517, 66] on div at bounding box center [514, 66] width 15 height 15
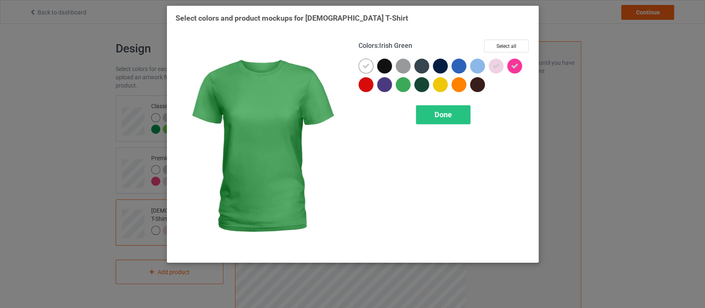
click at [404, 86] on div at bounding box center [403, 84] width 15 height 15
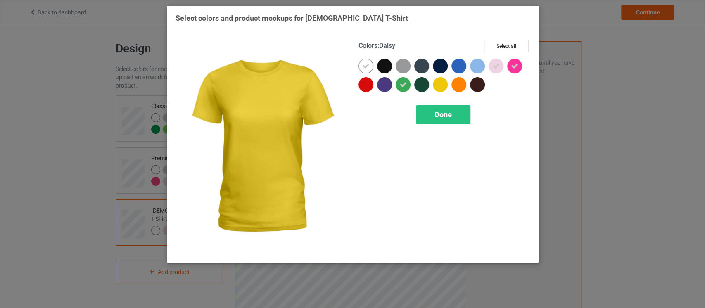
click at [440, 83] on div at bounding box center [440, 84] width 15 height 15
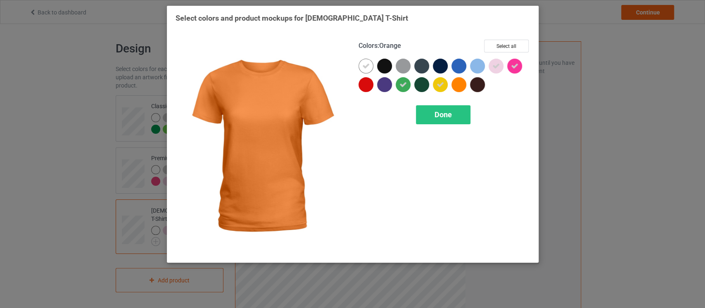
click at [459, 84] on div at bounding box center [459, 84] width 15 height 15
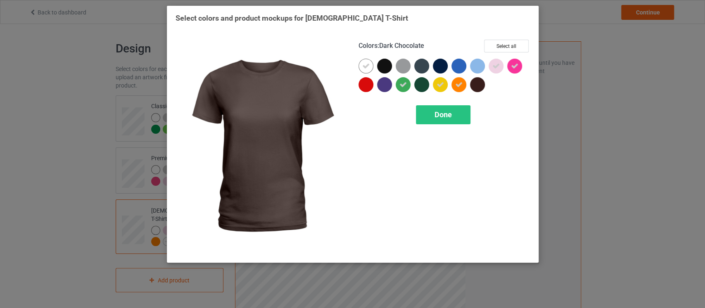
click at [474, 84] on div at bounding box center [477, 84] width 15 height 15
click at [474, 84] on icon at bounding box center [477, 84] width 7 height 7
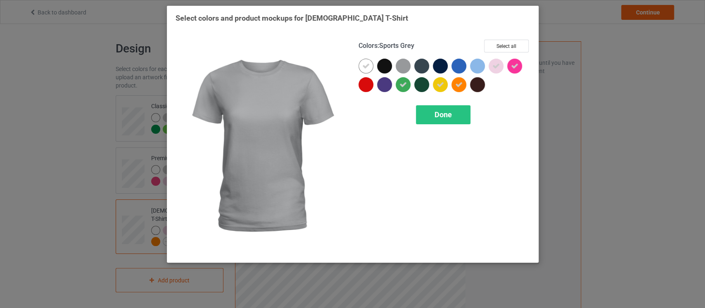
click at [404, 62] on div at bounding box center [403, 66] width 15 height 15
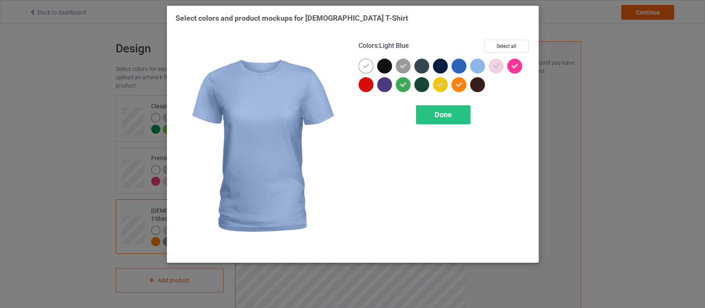
click at [485, 63] on div at bounding box center [479, 68] width 19 height 19
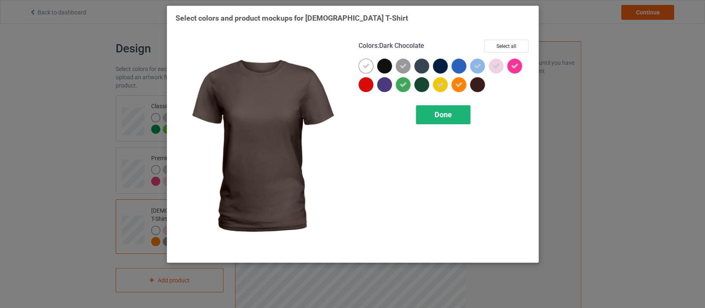
click at [459, 107] on div "Done" at bounding box center [443, 114] width 55 height 19
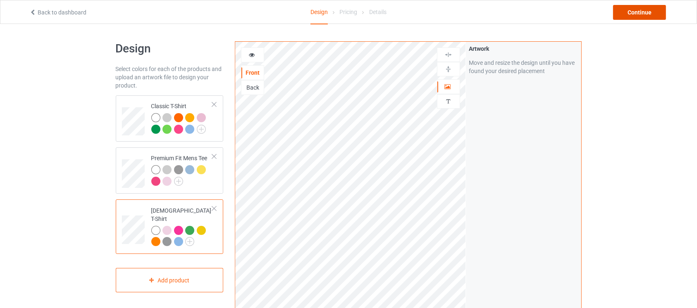
click at [623, 9] on div "Continue" at bounding box center [639, 12] width 53 height 15
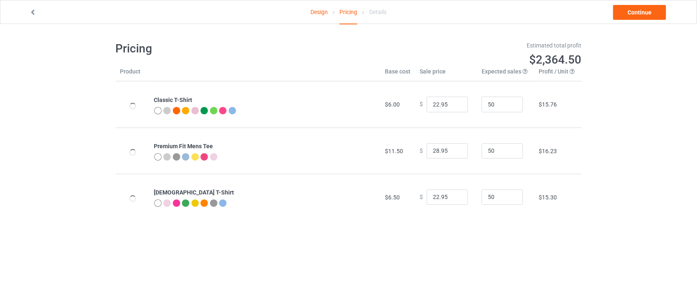
type input "26.95"
type input "32.95"
type input "26.95"
drag, startPoint x: 687, startPoint y: 133, endPoint x: 689, endPoint y: 143, distance: 10.1
click at [689, 143] on div "Design Pricing Details Continue Pricing Estimated total profit $2,364.50 Produc…" at bounding box center [348, 131] width 697 height 214
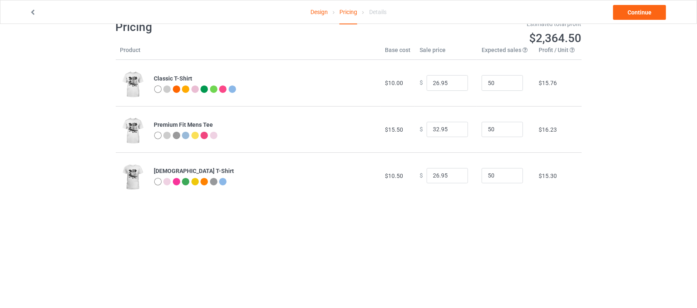
scroll to position [24, 0]
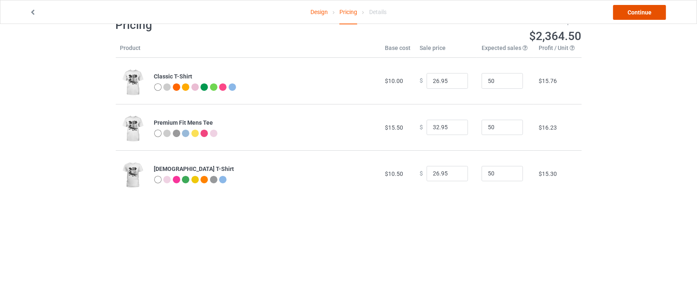
click at [637, 10] on link "Continue" at bounding box center [639, 12] width 53 height 15
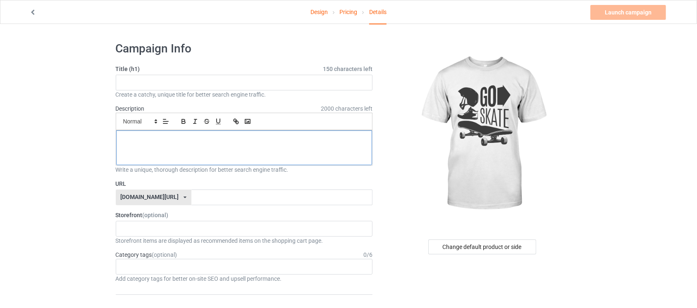
click at [194, 139] on p at bounding box center [244, 140] width 243 height 8
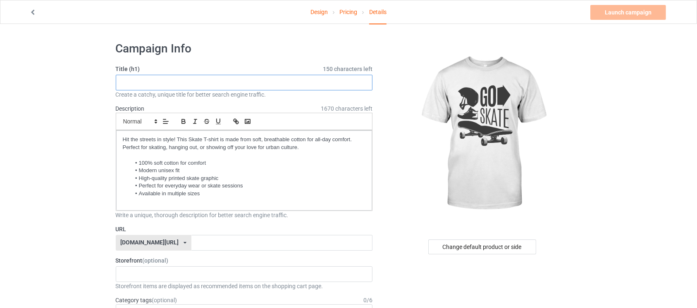
click at [186, 80] on input "text" at bounding box center [244, 83] width 257 height 16
paste input "Shred the Streets T-Shirt"
type input "Shred the Streets T-Shirt"
click at [200, 237] on input "text" at bounding box center [281, 243] width 181 height 16
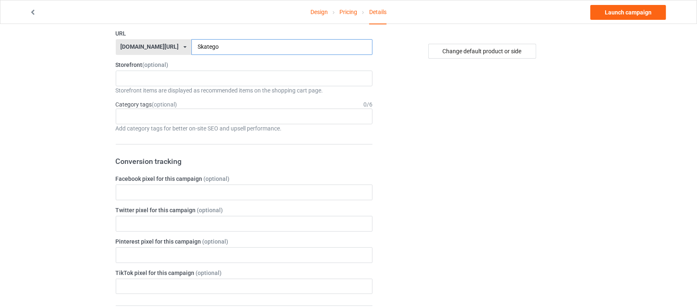
scroll to position [190, 0]
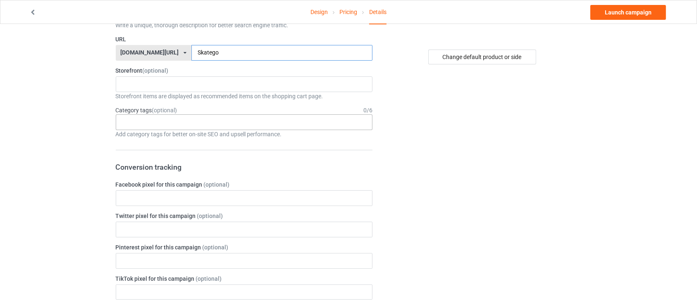
type input "Skatego"
click at [248, 116] on div "Age > [DEMOGRAPHIC_DATA] > 1 Age > [DEMOGRAPHIC_DATA] Months > 1 Month Age > [D…" at bounding box center [244, 122] width 257 height 16
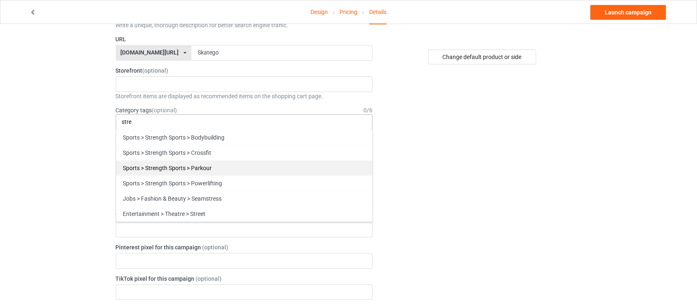
type input "stre"
click at [222, 164] on div "Sports > Strength Sports > Parkour" at bounding box center [244, 167] width 256 height 15
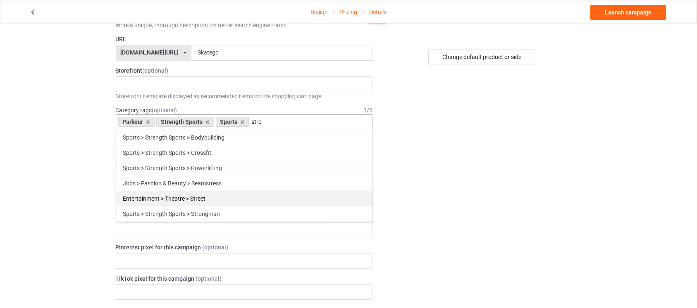
type input "stre"
click at [208, 198] on div "Entertainment > Theatre > Street" at bounding box center [244, 198] width 256 height 15
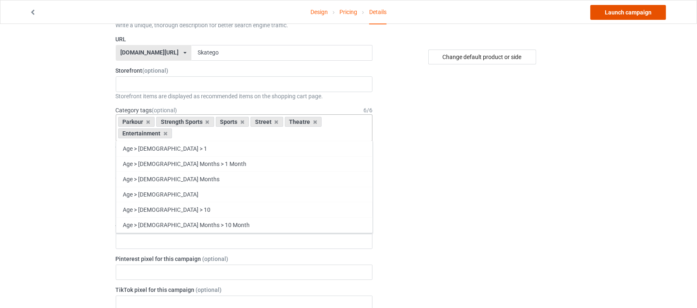
click at [619, 9] on link "Launch campaign" at bounding box center [628, 12] width 76 height 15
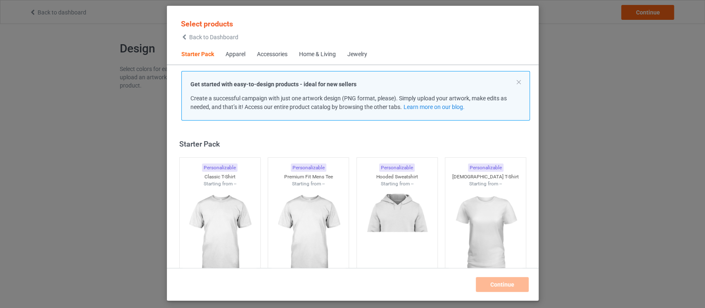
scroll to position [10, 0]
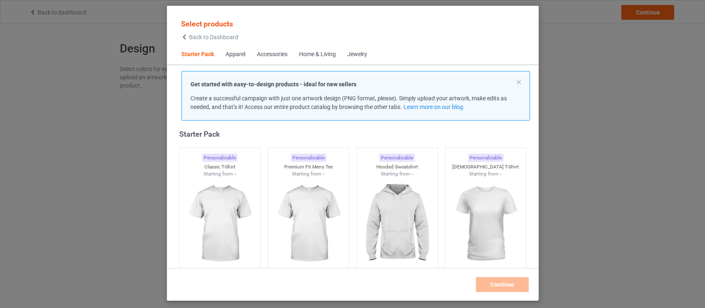
click at [146, 123] on div "Select products Back to Dashboard Starter Pack Apparel Accessories Home & Livin…" at bounding box center [352, 154] width 705 height 308
click at [212, 38] on span "Back to Dashboard" at bounding box center [213, 37] width 49 height 7
click at [229, 221] on img at bounding box center [220, 224] width 78 height 97
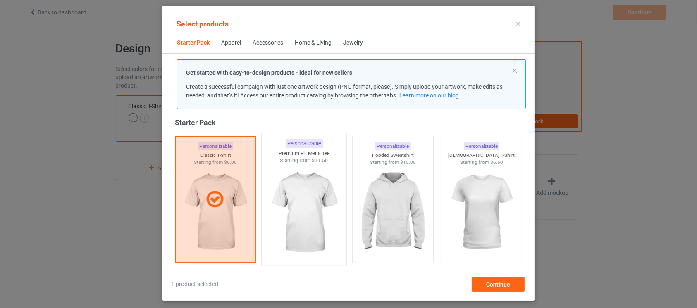
click at [292, 228] on img at bounding box center [304, 212] width 78 height 97
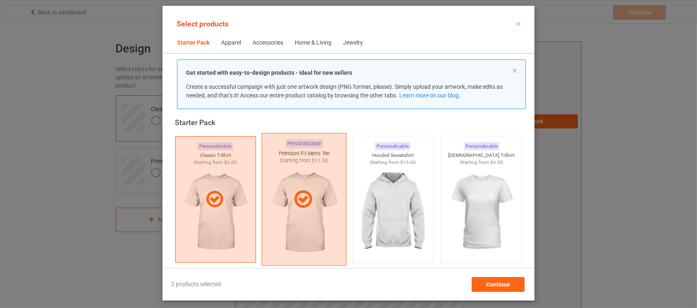
click at [292, 228] on div at bounding box center [304, 199] width 85 height 133
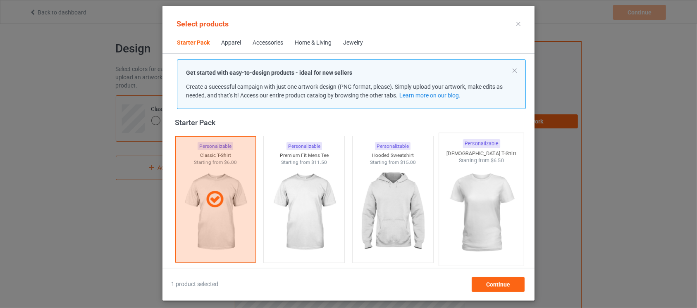
click at [462, 216] on img at bounding box center [481, 212] width 78 height 97
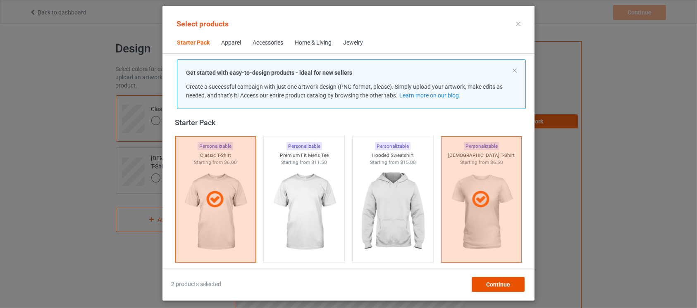
click at [492, 286] on span "Continue" at bounding box center [498, 284] width 24 height 7
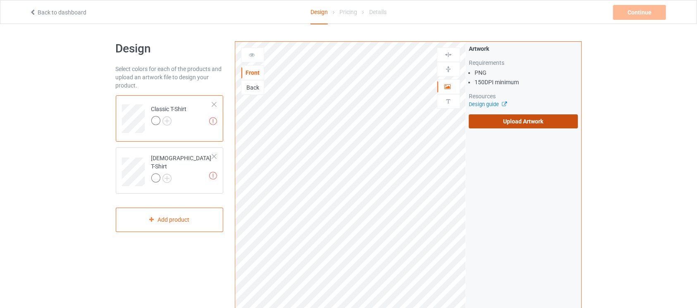
click at [509, 121] on label "Upload Artwork" at bounding box center [522, 121] width 109 height 14
click at [0, 0] on input "Upload Artwork" at bounding box center [0, 0] width 0 height 0
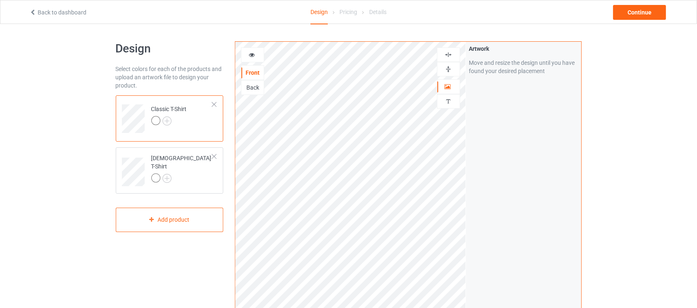
click at [444, 71] on img at bounding box center [448, 69] width 8 height 8
click at [628, 11] on div "Continue" at bounding box center [639, 12] width 53 height 15
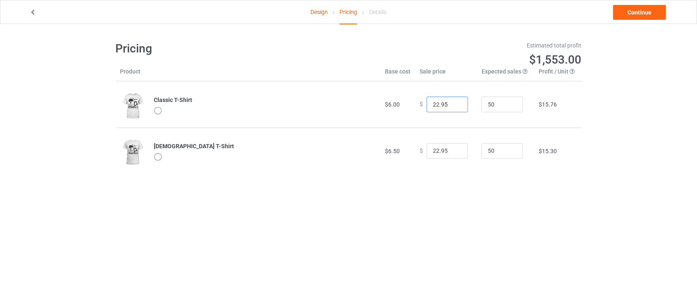
drag, startPoint x: 433, startPoint y: 106, endPoint x: 423, endPoint y: 104, distance: 9.6
click at [426, 104] on input "22.95" at bounding box center [446, 105] width 41 height 16
type input "40.95"
drag, startPoint x: 434, startPoint y: 152, endPoint x: 428, endPoint y: 151, distance: 6.3
click at [428, 151] on input "22.95" at bounding box center [446, 151] width 41 height 16
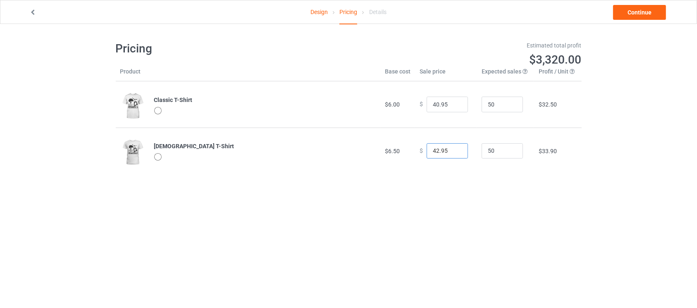
type input "42.95"
click at [616, 83] on div "Design Pricing Details Continue Pricing Estimated total profit $3,320.00 Produc…" at bounding box center [348, 107] width 697 height 167
click at [621, 10] on link "Continue" at bounding box center [639, 12] width 53 height 15
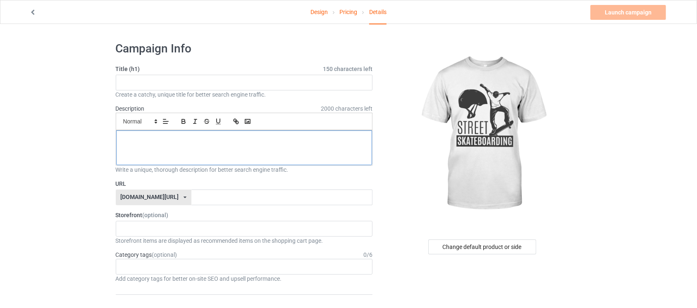
click at [200, 150] on div at bounding box center [244, 148] width 256 height 35
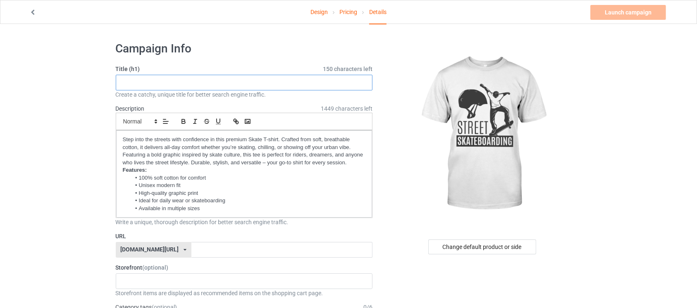
click at [242, 84] on input "text" at bounding box center [244, 83] width 257 height 16
paste input "Ride Free Skateboard T-Shirt"
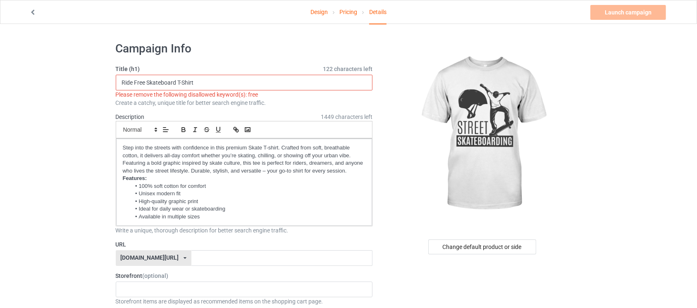
click at [181, 84] on input "Ride Free Skateboard T-Shirt" at bounding box center [244, 83] width 257 height 16
click at [235, 55] on h1 "Campaign Info" at bounding box center [244, 48] width 257 height 15
click at [147, 80] on input "Ride Free Skateboard TShirt" at bounding box center [244, 83] width 257 height 16
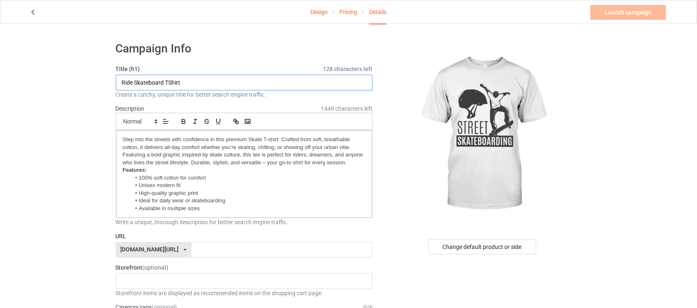
click at [169, 86] on input "Ride Skateboard TShirt" at bounding box center [244, 83] width 257 height 16
type input "Ride Skateboard T-Shirt"
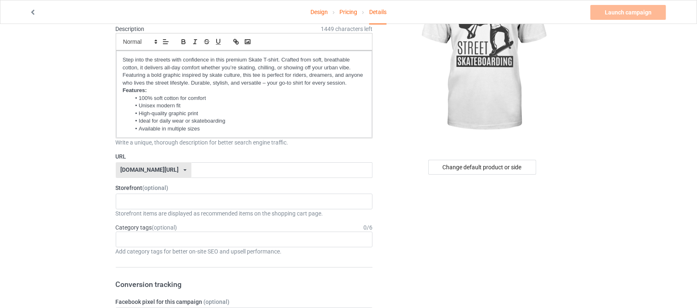
scroll to position [83, 0]
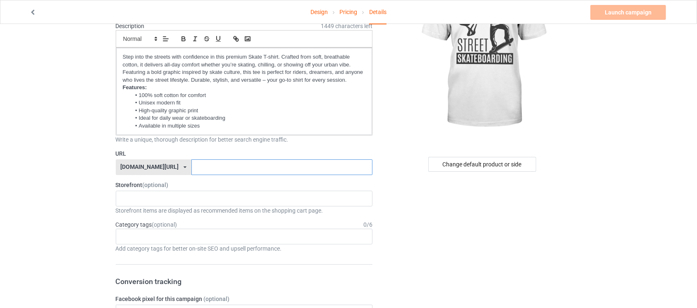
click at [303, 163] on input "text" at bounding box center [281, 167] width 181 height 16
type input "skatstreet"
click at [259, 235] on div "Age > [DEMOGRAPHIC_DATA] > 1 Age > [DEMOGRAPHIC_DATA] Months > 1 Month Age > [D…" at bounding box center [244, 237] width 257 height 16
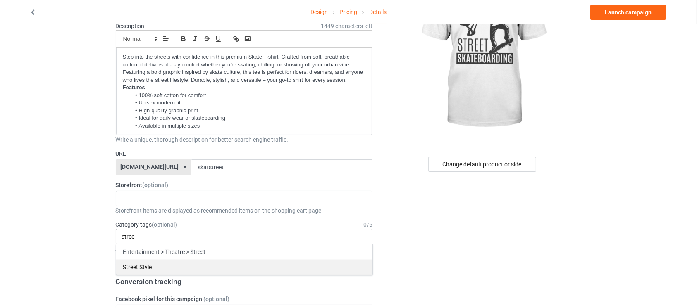
type input "stree"
click at [240, 263] on div "Street Style" at bounding box center [244, 266] width 256 height 15
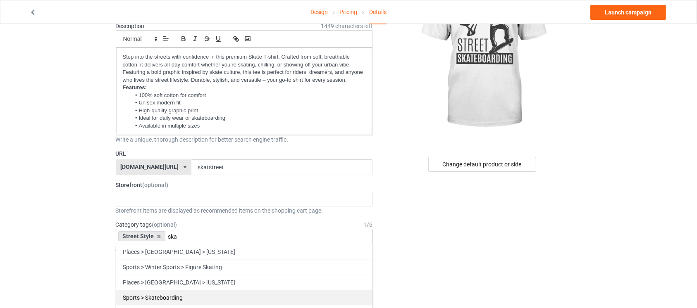
type input "ska"
click at [223, 292] on div "Sports > Skateboarding" at bounding box center [244, 297] width 256 height 15
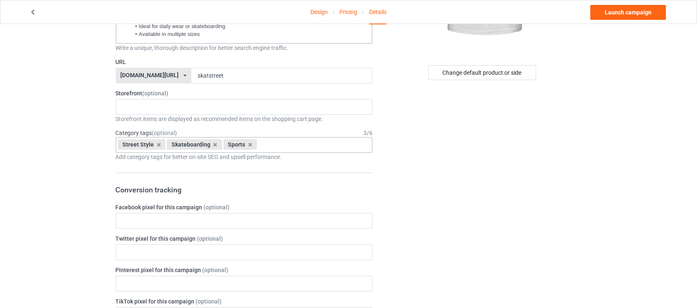
scroll to position [176, 0]
type input "speed"
click at [295, 147] on div "Street Style Skateboarding Sports speed Sports > Racing > Speed Eating Sports >…" at bounding box center [244, 144] width 257 height 16
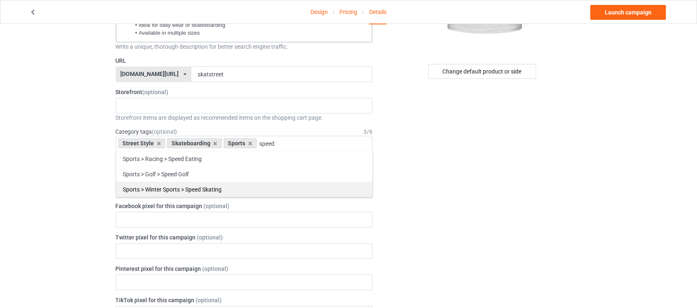
click at [262, 186] on div "Sports > Winter Sports > Speed Skating" at bounding box center [244, 189] width 256 height 15
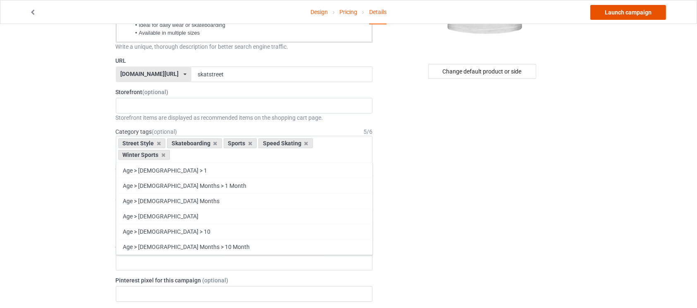
click at [625, 10] on link "Launch campaign" at bounding box center [628, 12] width 76 height 15
